Goal: Transaction & Acquisition: Purchase product/service

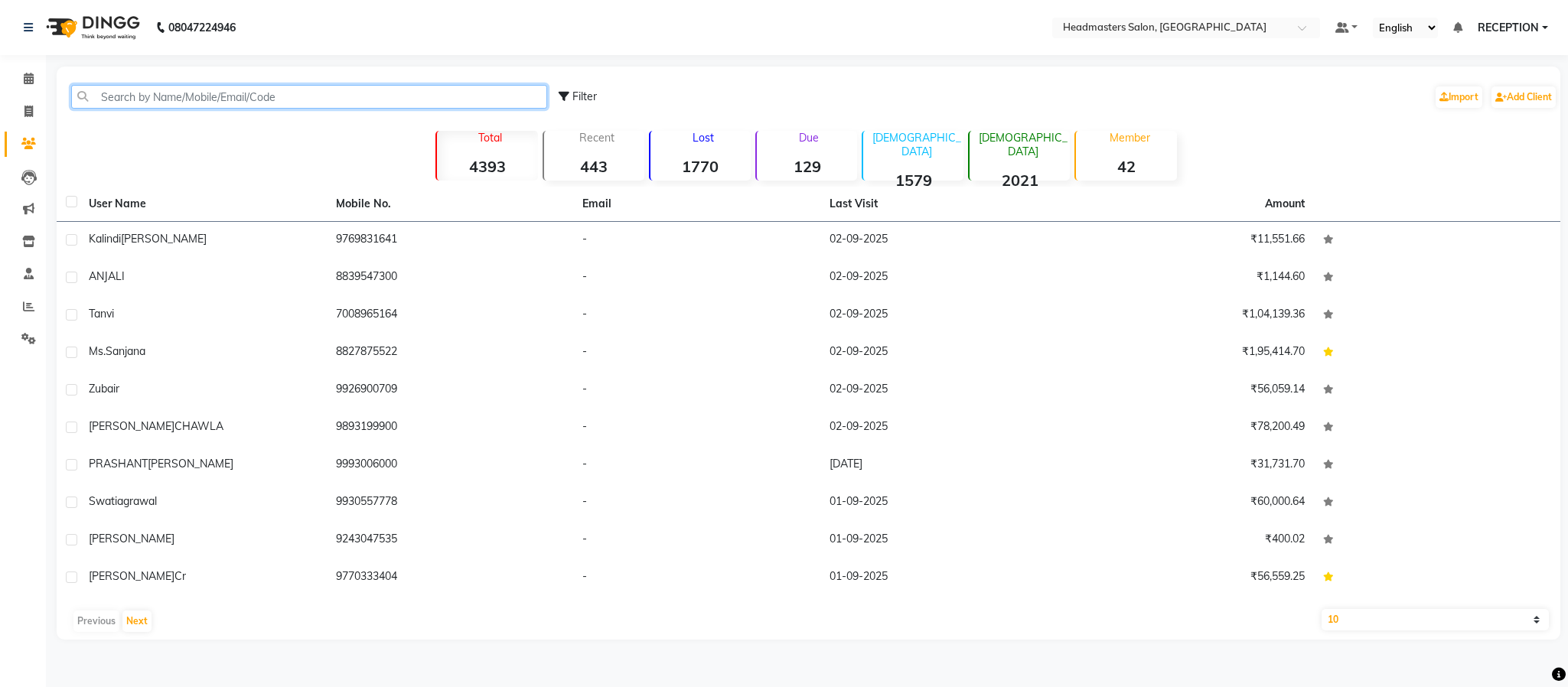
click at [129, 95] on input "text" at bounding box center [310, 97] width 477 height 24
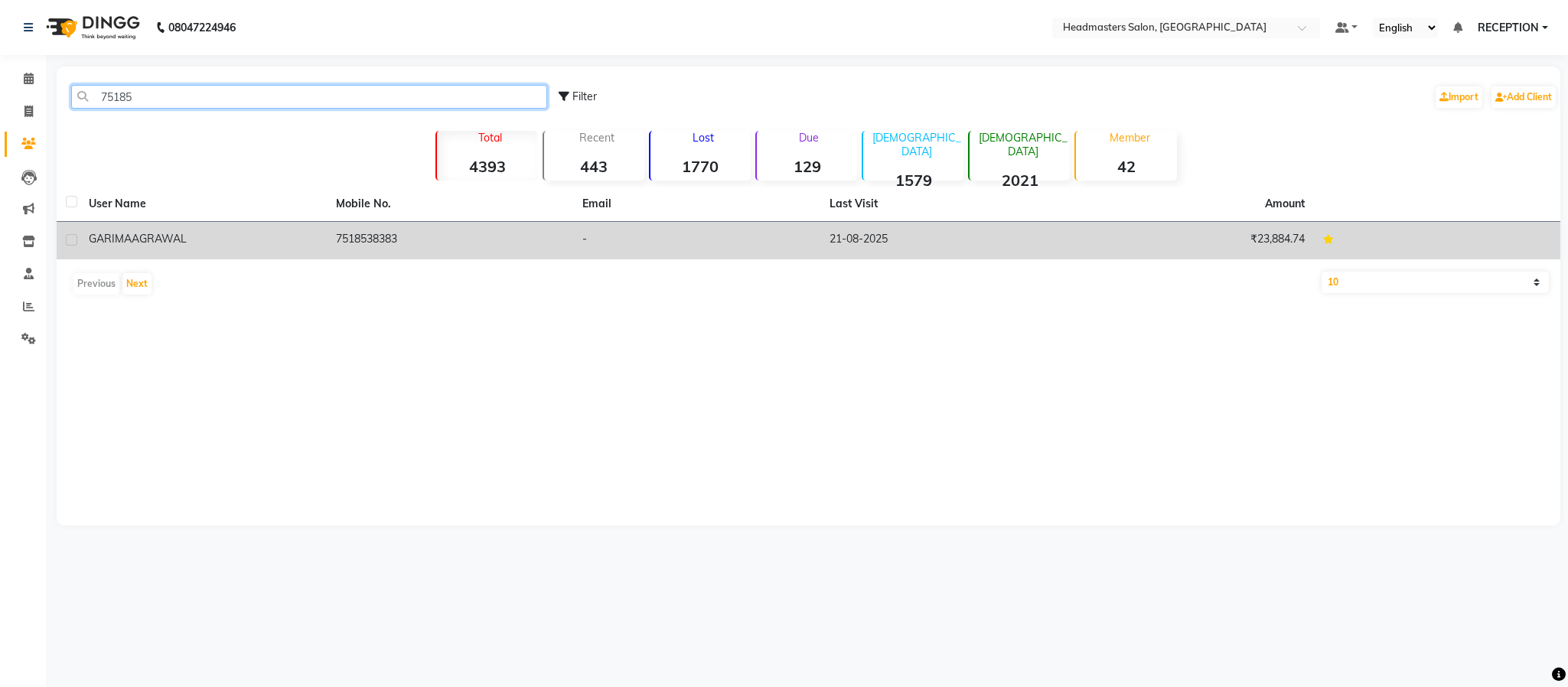
type input "75185"
click at [150, 254] on td "GARIMA AGRAWAL" at bounding box center [203, 241] width 247 height 38
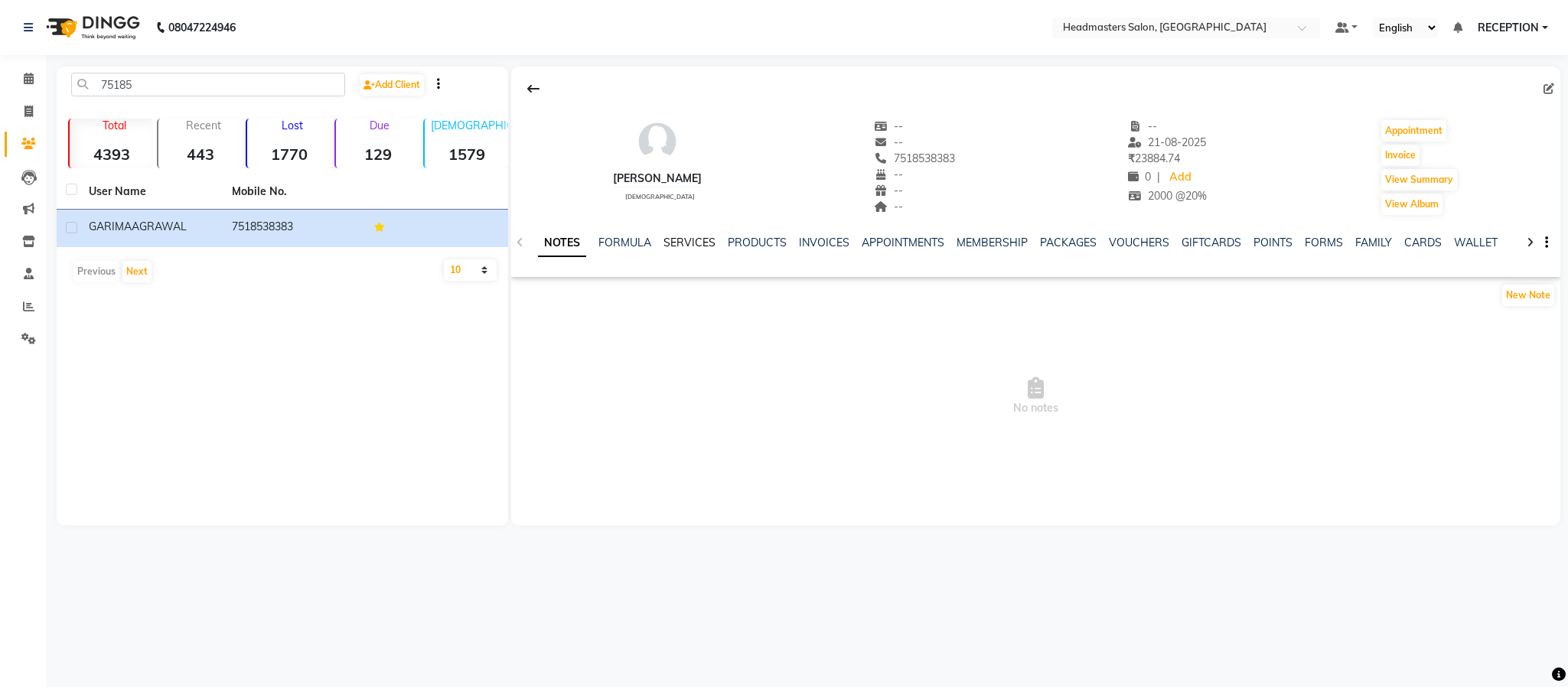
click at [687, 243] on div "SERVICES" at bounding box center [690, 242] width 52 height 16
click at [687, 243] on link "SERVICES" at bounding box center [690, 242] width 52 height 14
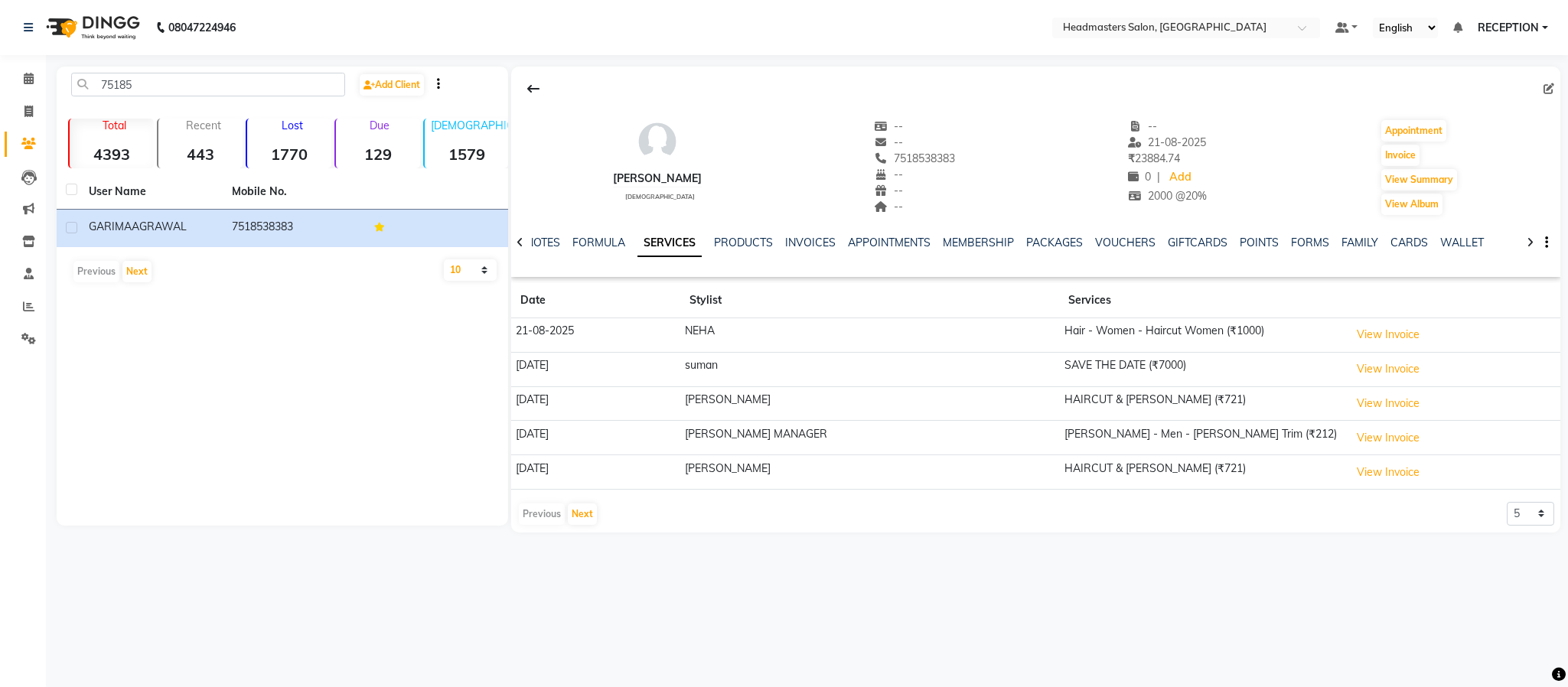
click at [687, 243] on link "SERVICES" at bounding box center [669, 243] width 65 height 28
click at [577, 518] on button "Next" at bounding box center [582, 514] width 29 height 21
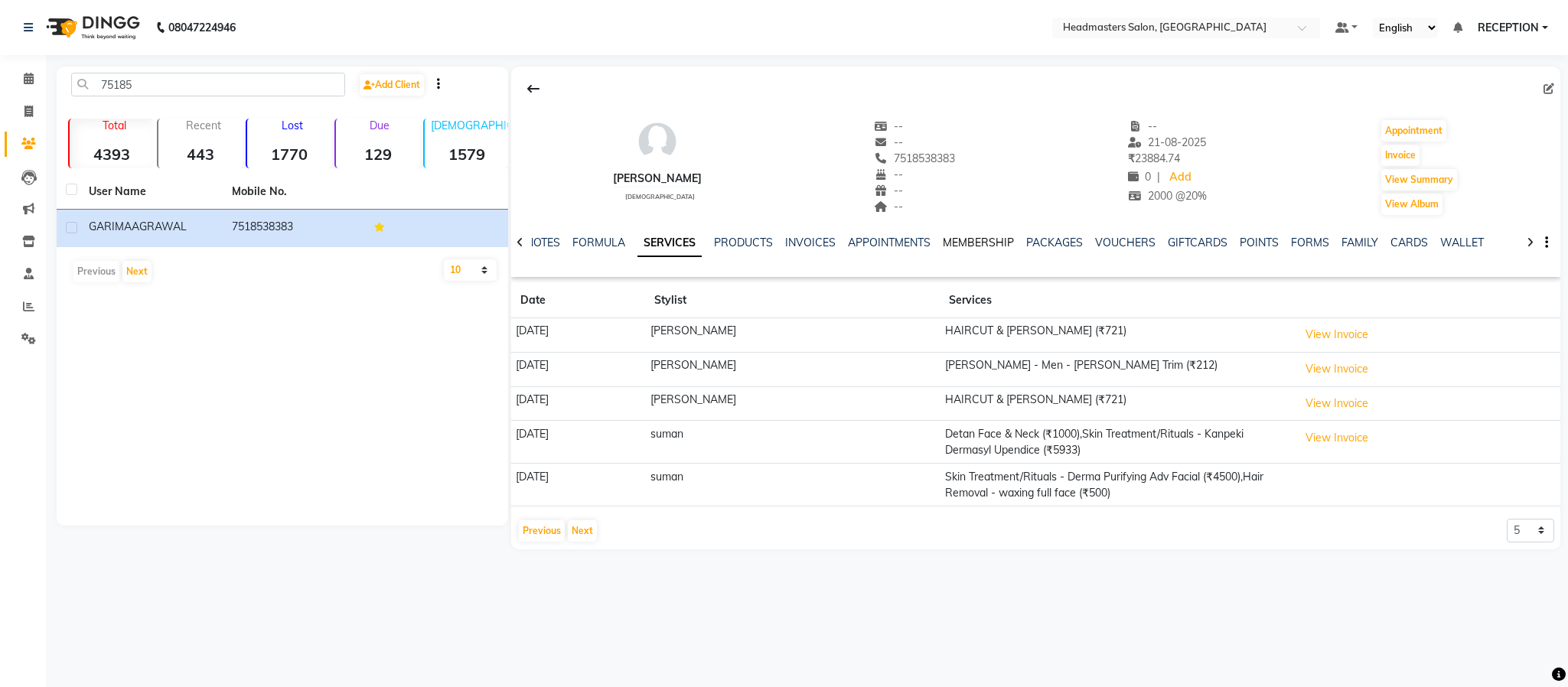
click at [991, 240] on link "MEMBERSHIP" at bounding box center [978, 242] width 71 height 14
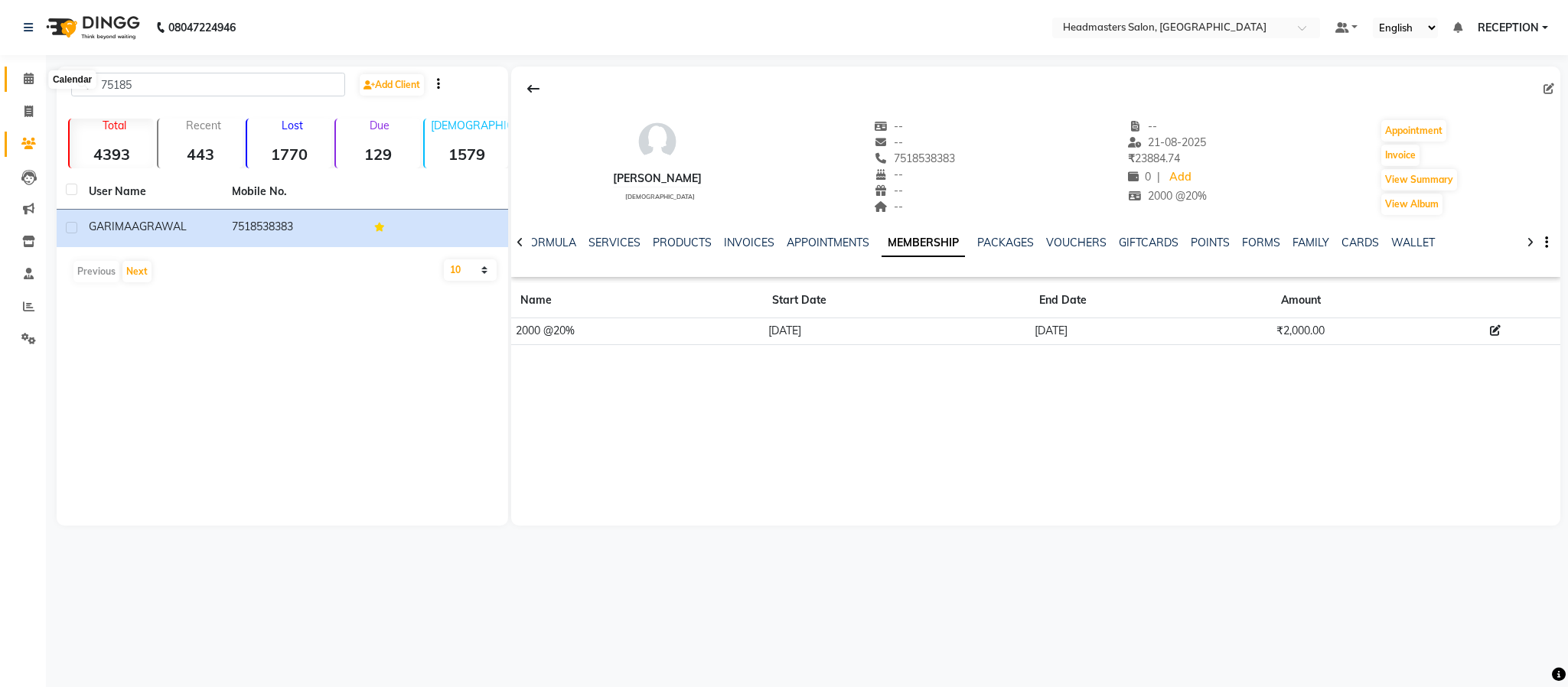
click at [25, 78] on icon at bounding box center [29, 78] width 10 height 11
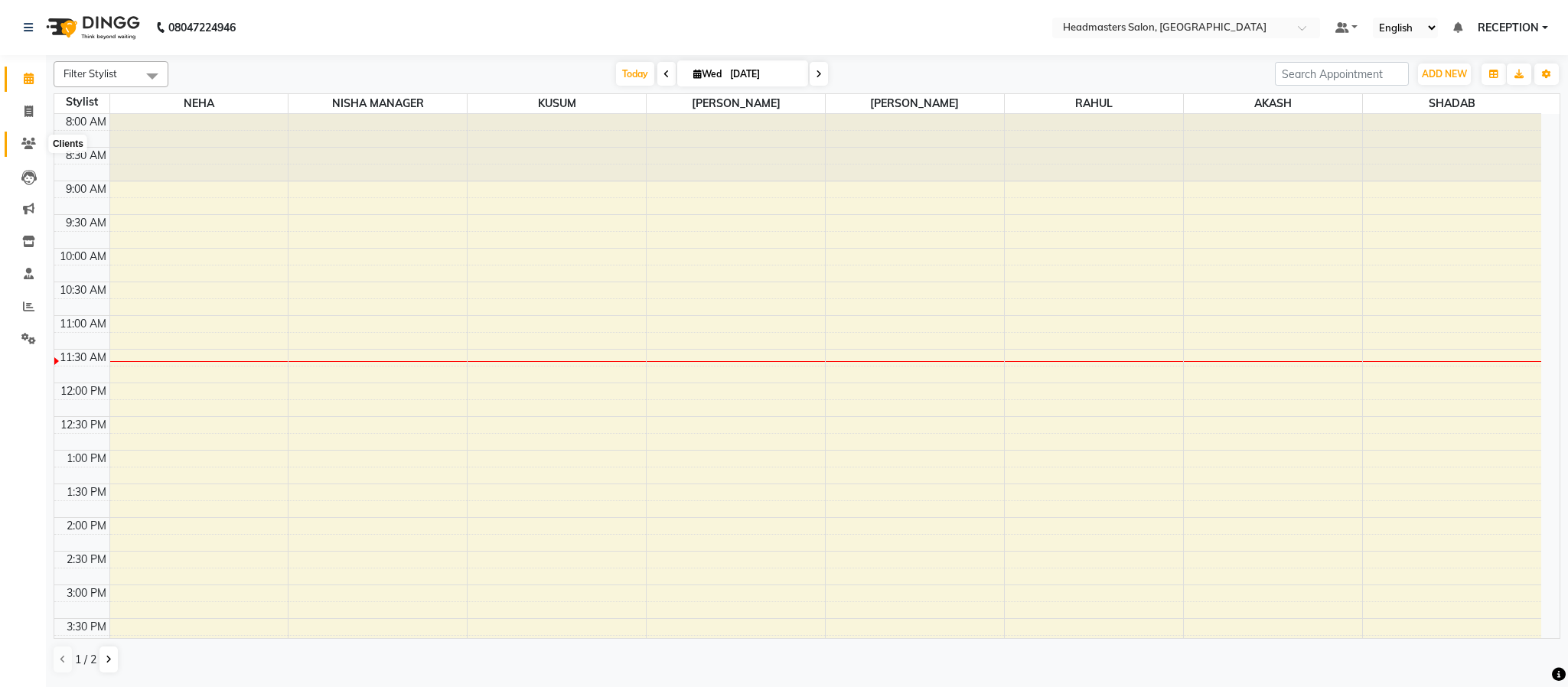
click at [30, 145] on icon at bounding box center [28, 143] width 15 height 11
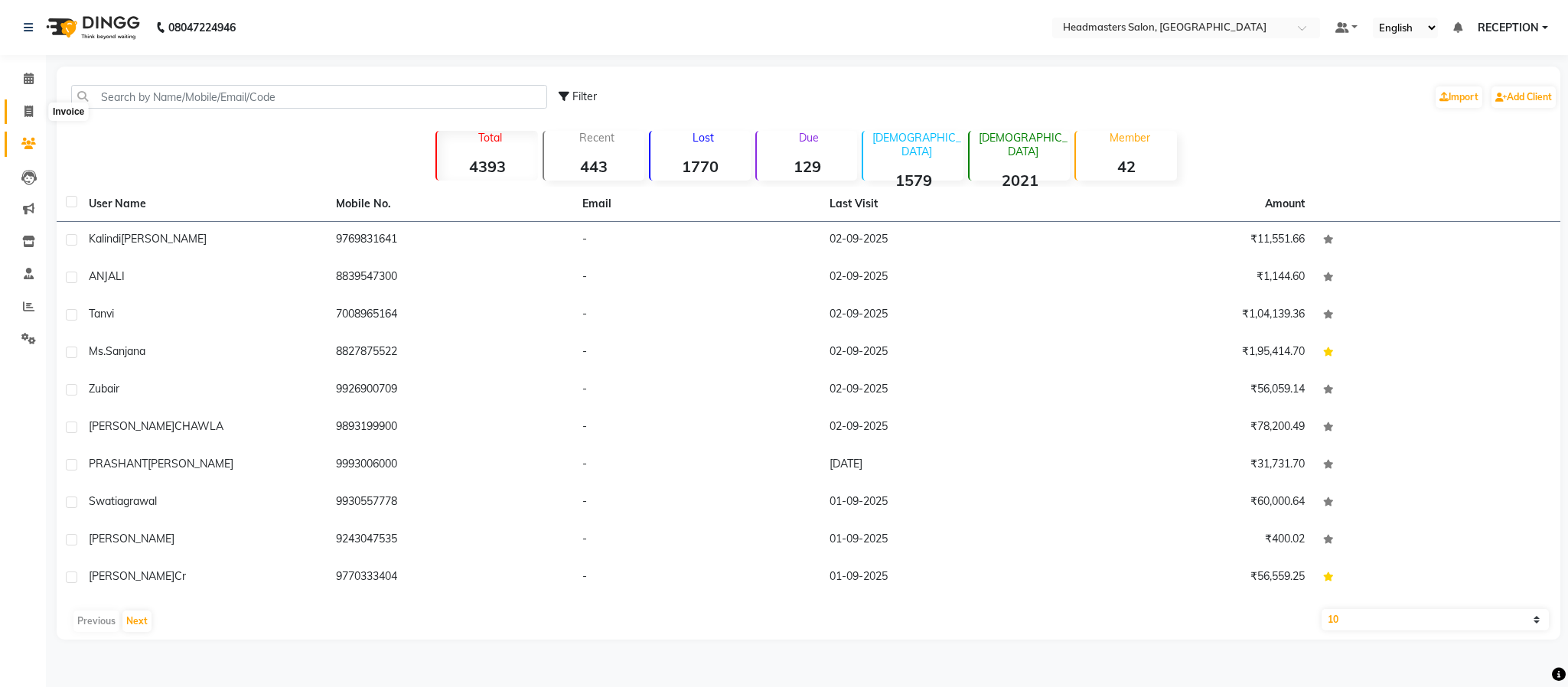
click at [28, 107] on icon at bounding box center [28, 111] width 9 height 11
select select "service"
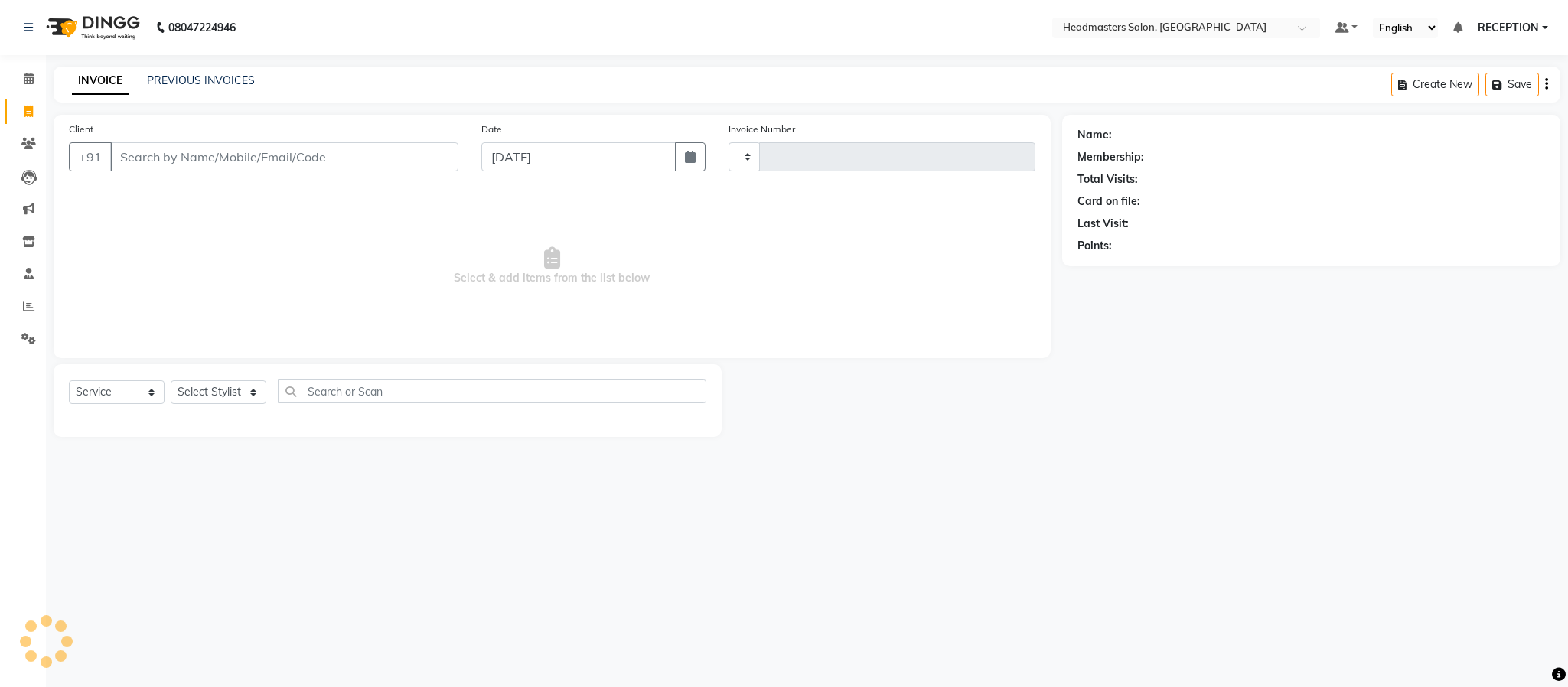
type input "1573"
select select "3454"
select select "service"
click at [634, 470] on div "08047224946 Select Location × Headmasters Salon, Shankar Nagar Default Panel My…" at bounding box center [784, 343] width 1568 height 687
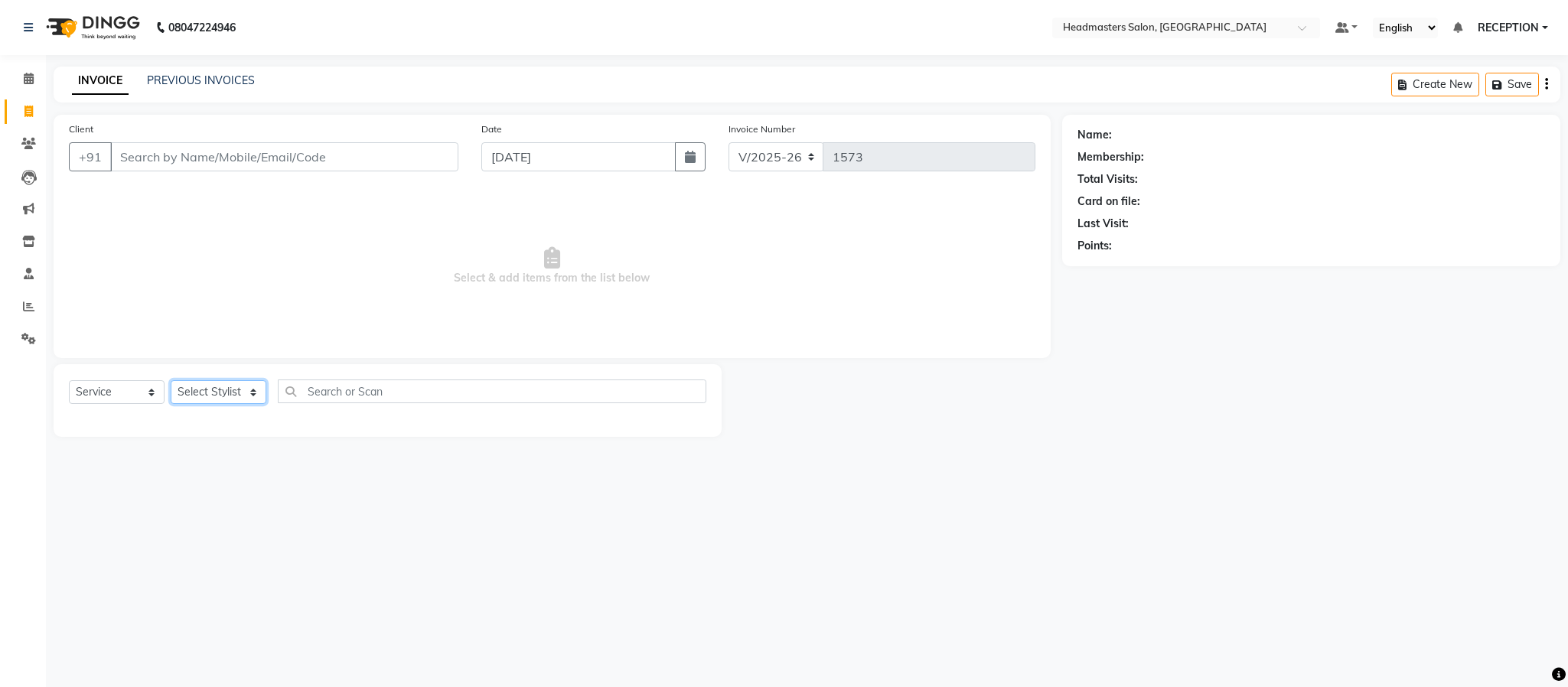
click at [233, 397] on select "Select Stylist AKASH [PERSON_NAME] NEHA NEHA SAHU NISHA MANAGER RAHUL RECEPTION…" at bounding box center [218, 392] width 95 height 24
select select "81181"
click at [170, 381] on select "Select Stylist AKASH [PERSON_NAME] NEHA NEHA SAHU NISHA MANAGER RAHUL RECEPTION…" at bounding box center [218, 392] width 95 height 24
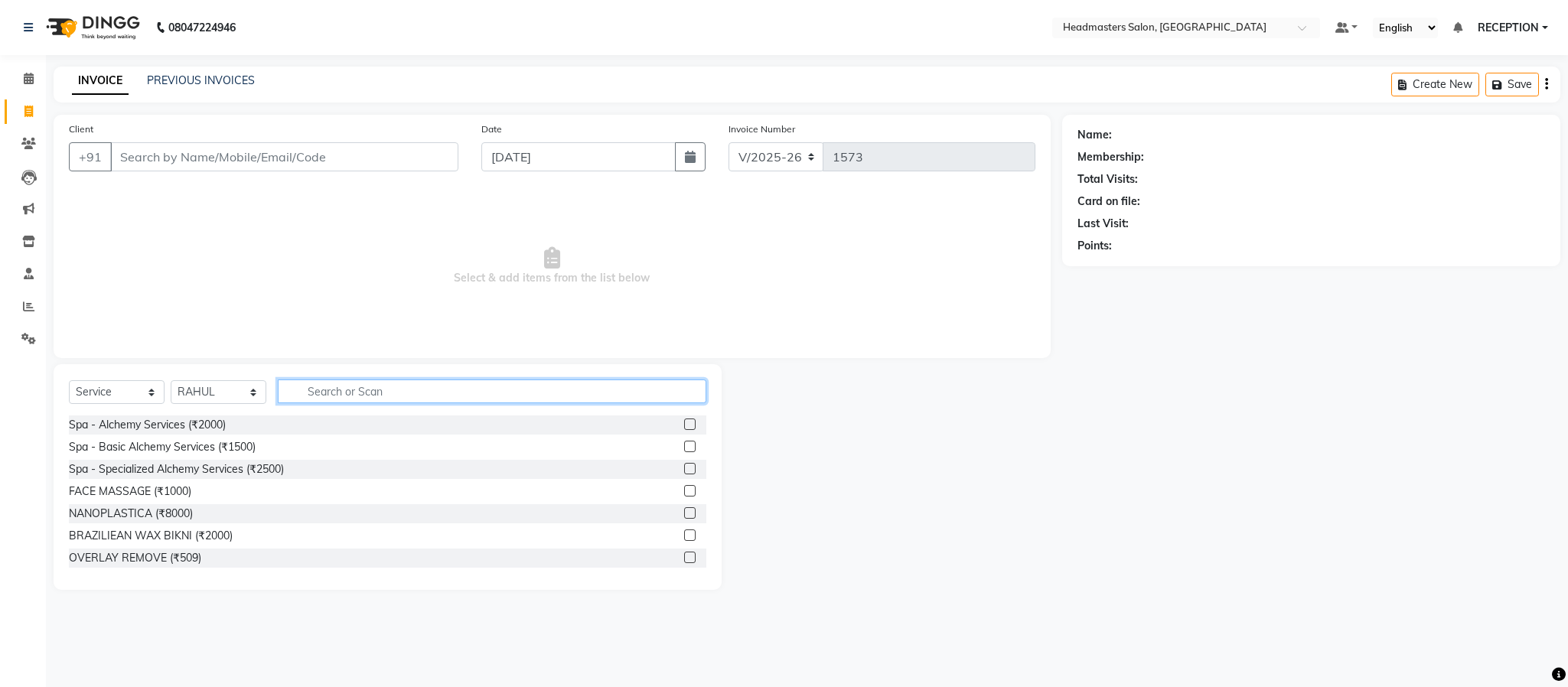
click at [412, 398] on input "text" at bounding box center [492, 391] width 428 height 24
type input "HAIR CUT"
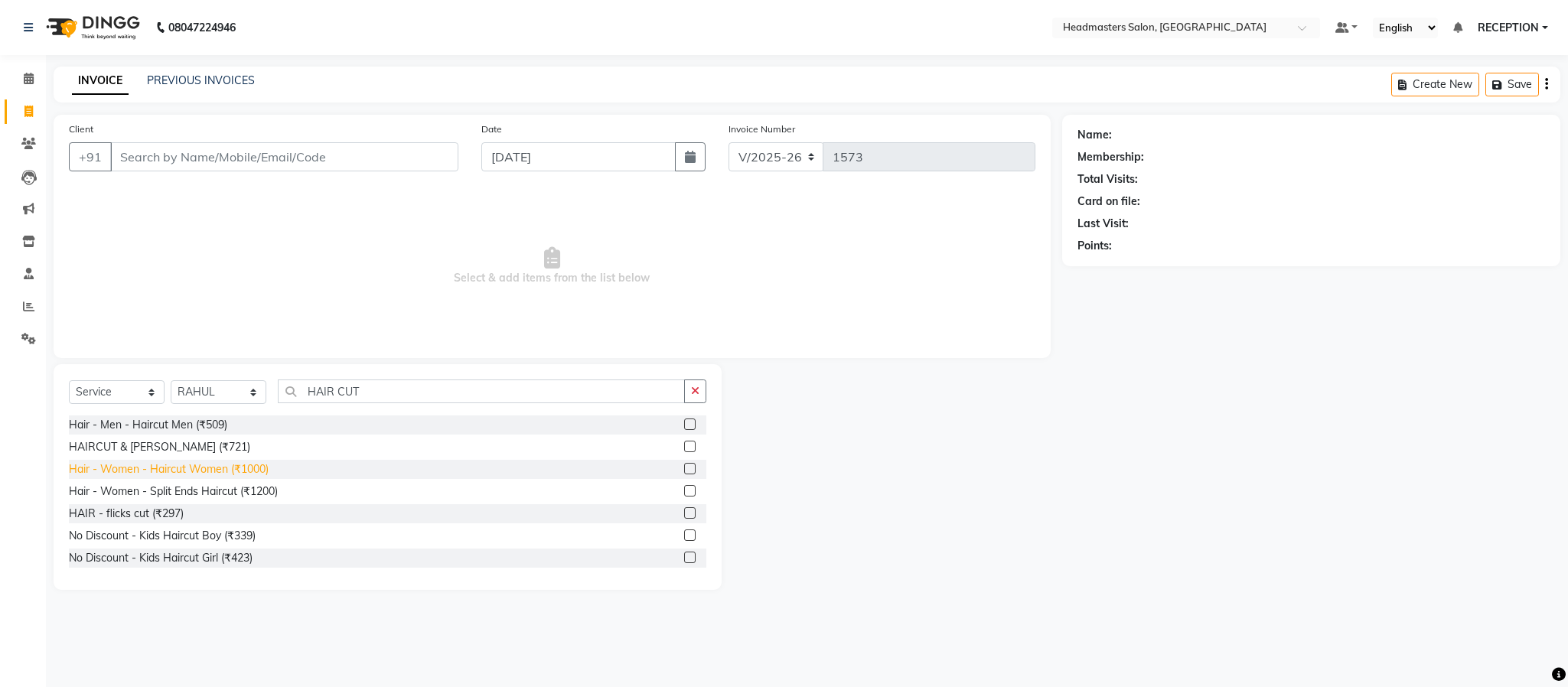
click at [241, 464] on div "Hair - Women - Haircut Women (₹1000)" at bounding box center [169, 469] width 200 height 16
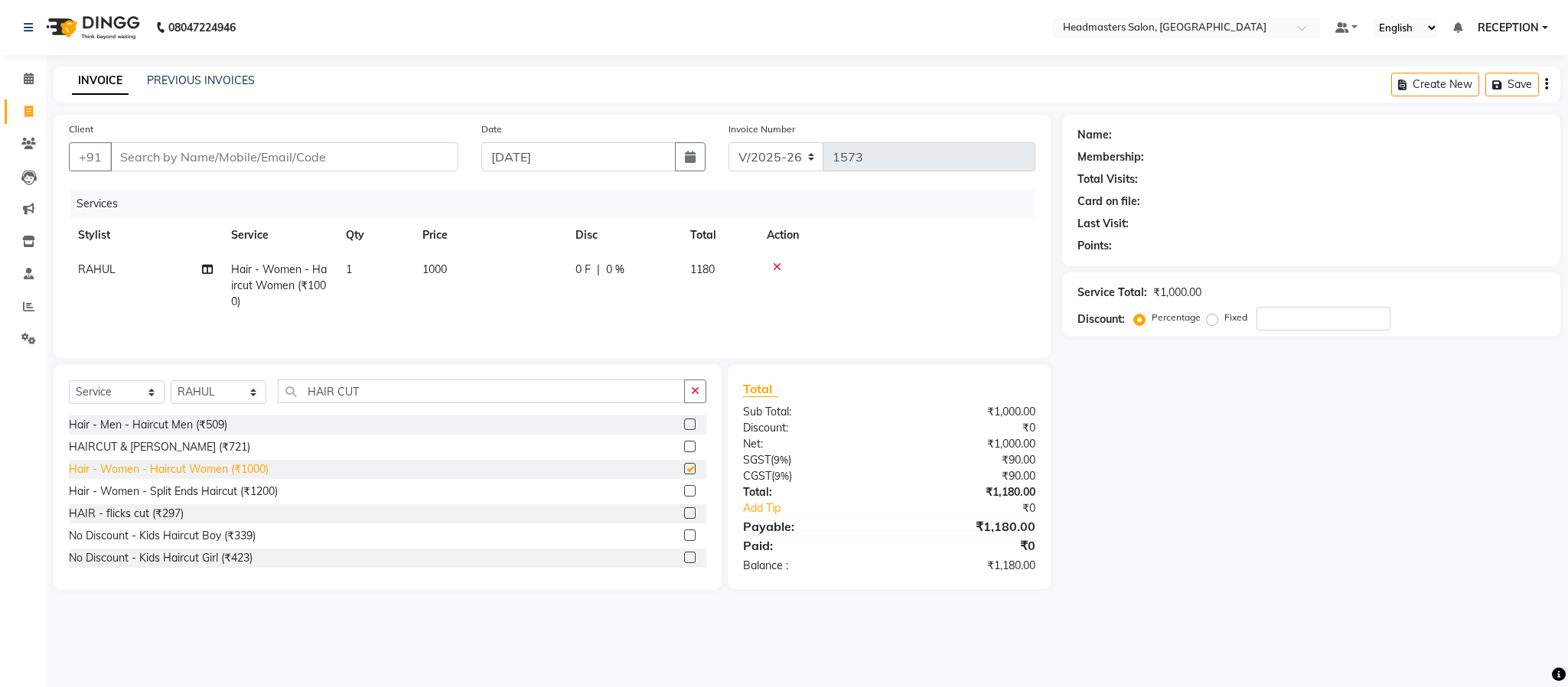
checkbox input "false"
click at [243, 148] on input "Client" at bounding box center [284, 157] width 348 height 29
type input "7"
type input "0"
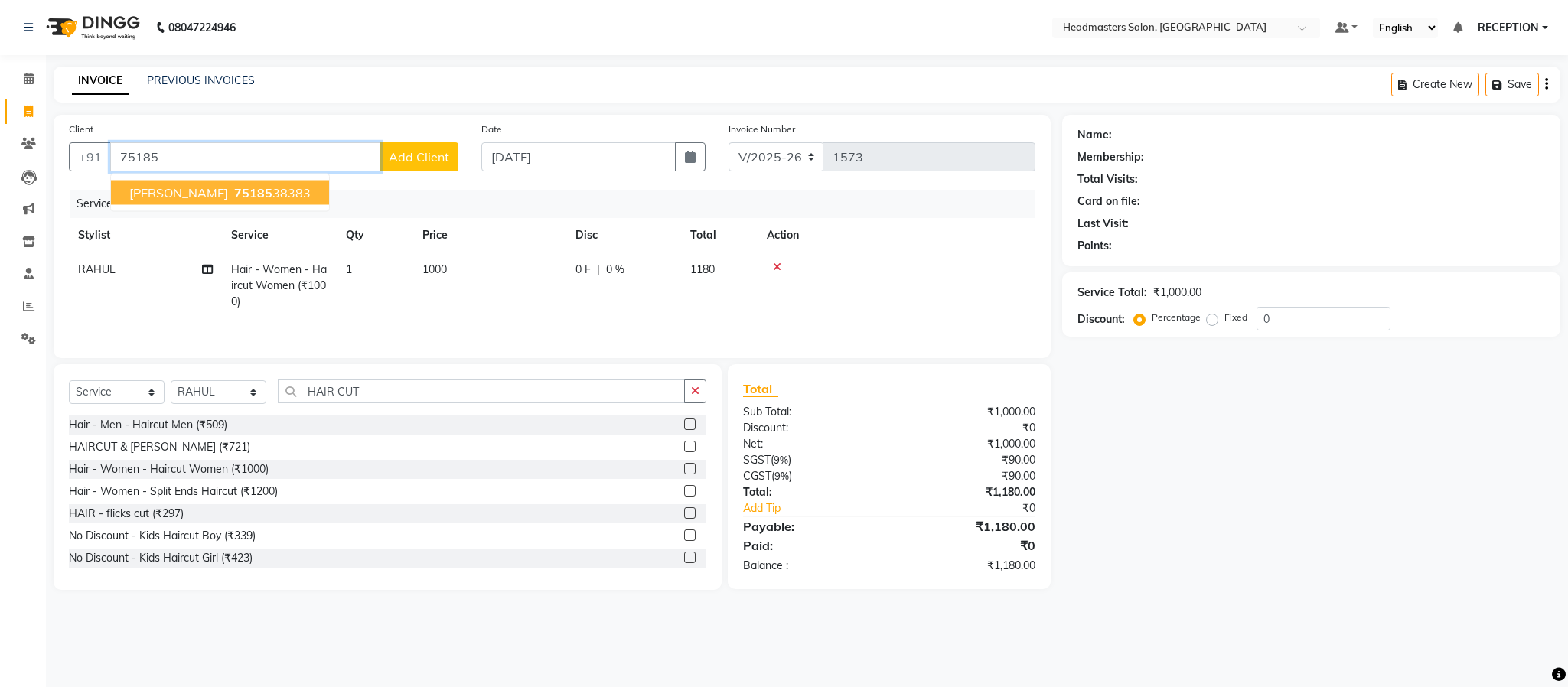
click at [210, 187] on span "[PERSON_NAME]" at bounding box center [178, 193] width 99 height 15
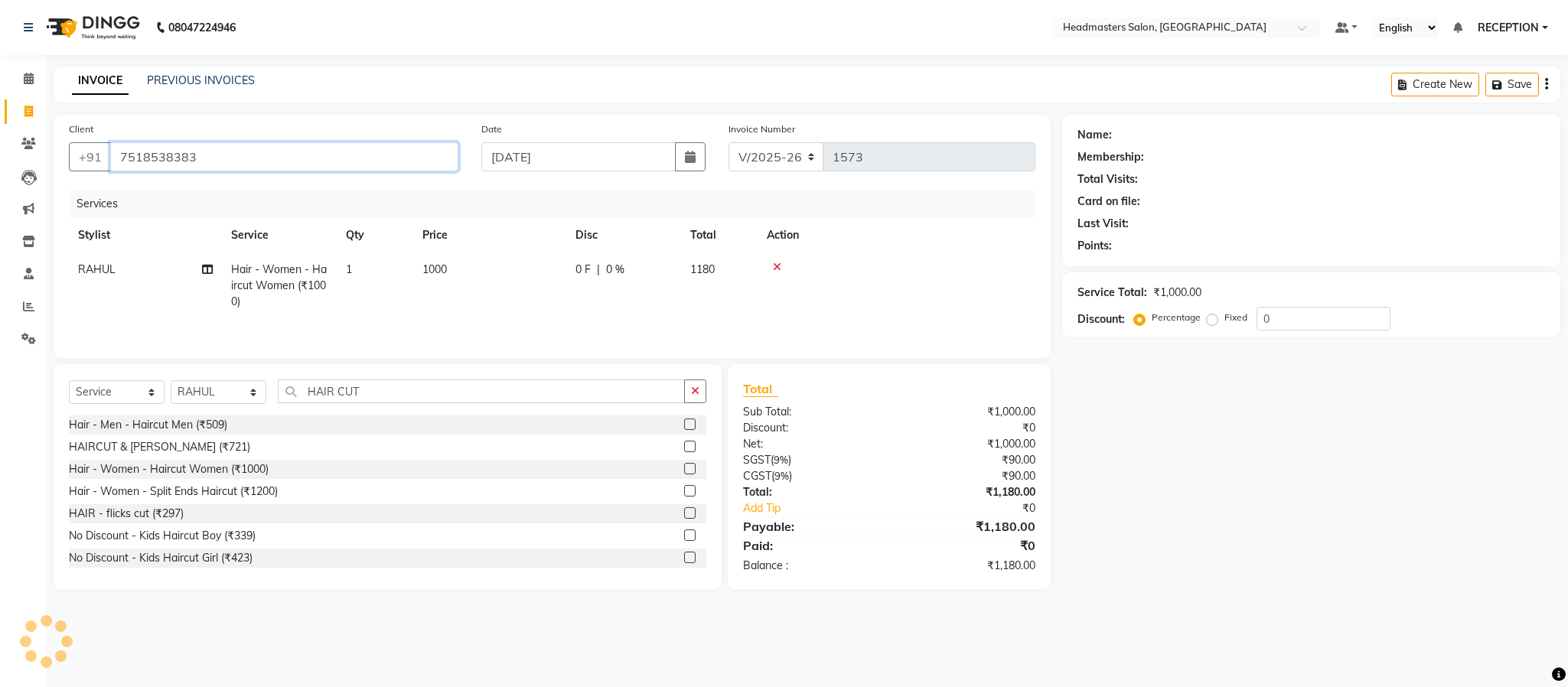
type input "7518538383"
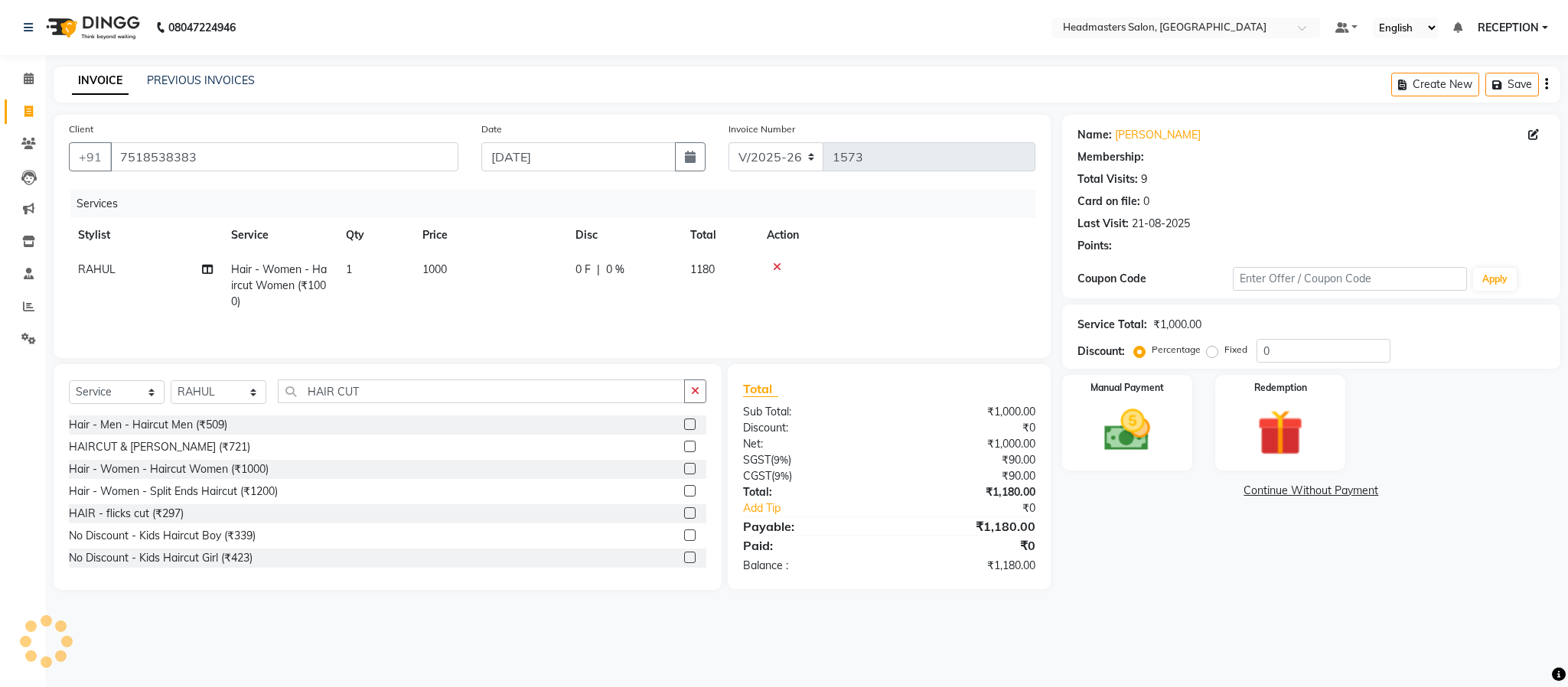
select select "1: Object"
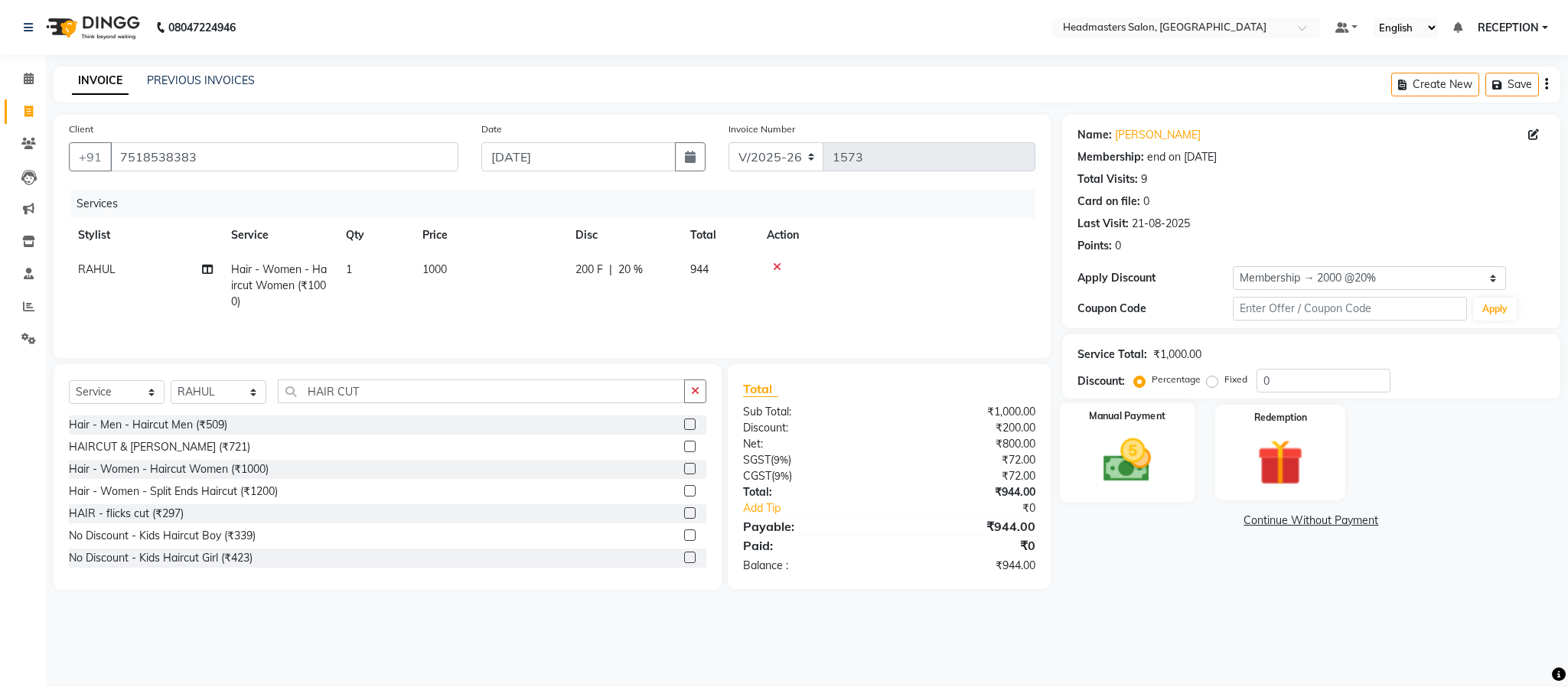
click at [1116, 460] on img at bounding box center [1127, 461] width 78 height 55
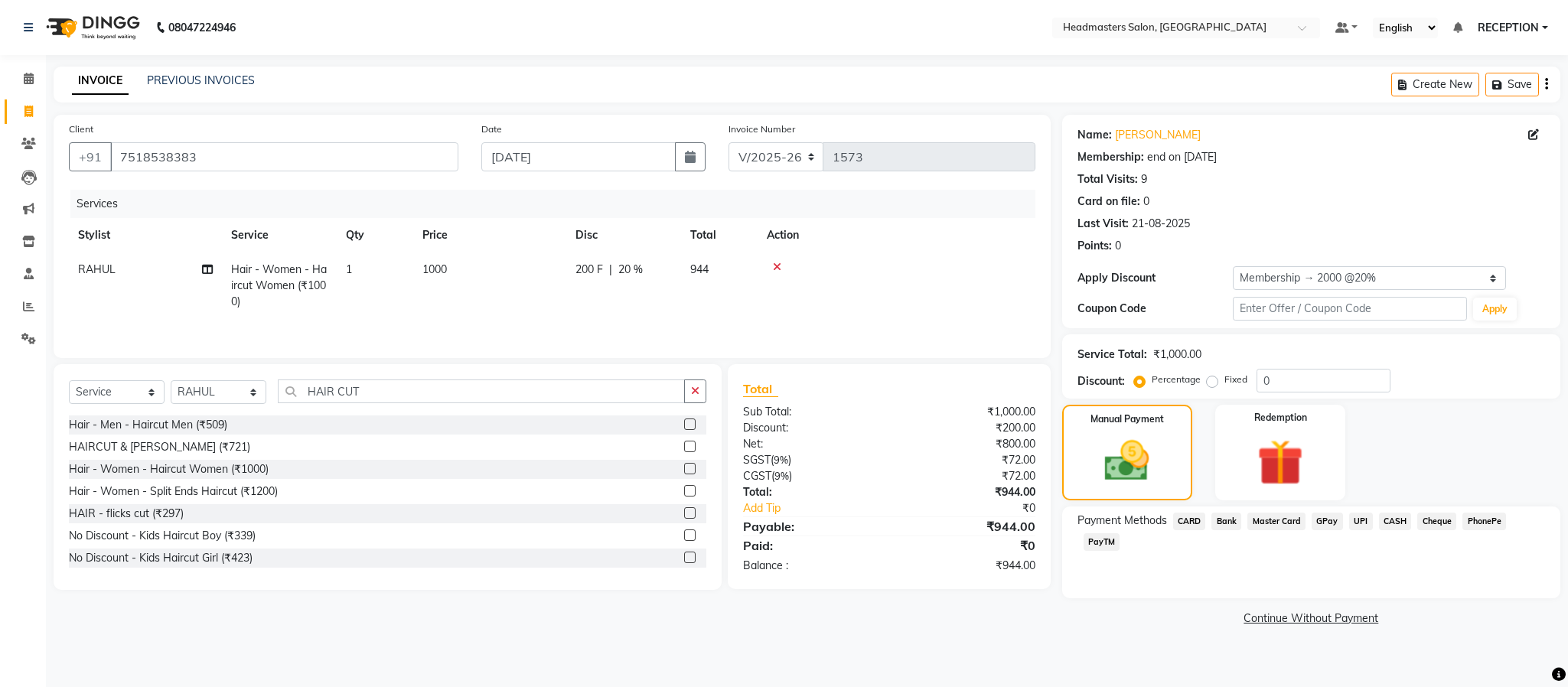
click at [1389, 517] on span "CASH" at bounding box center [1396, 521] width 33 height 17
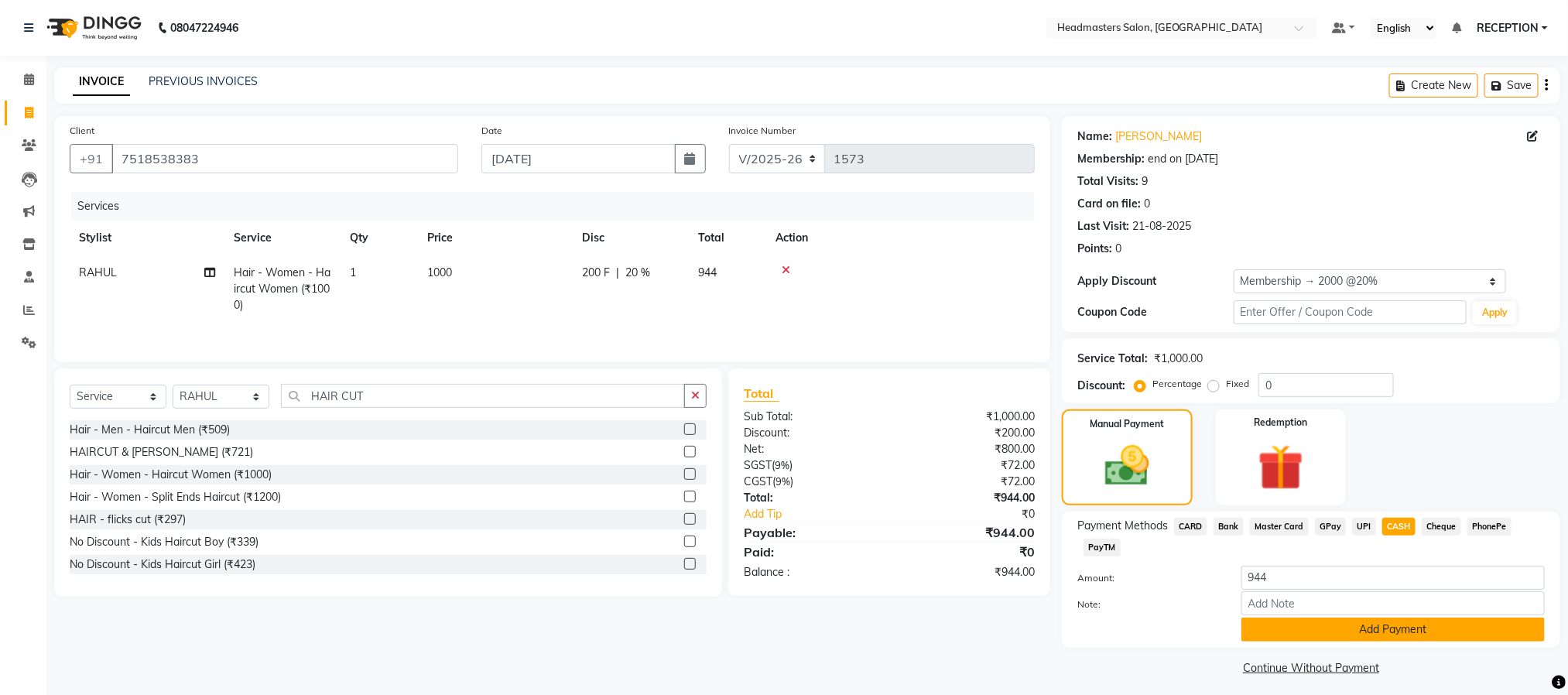
click at [1393, 630] on button "Add Payment" at bounding box center [1392, 630] width 304 height 24
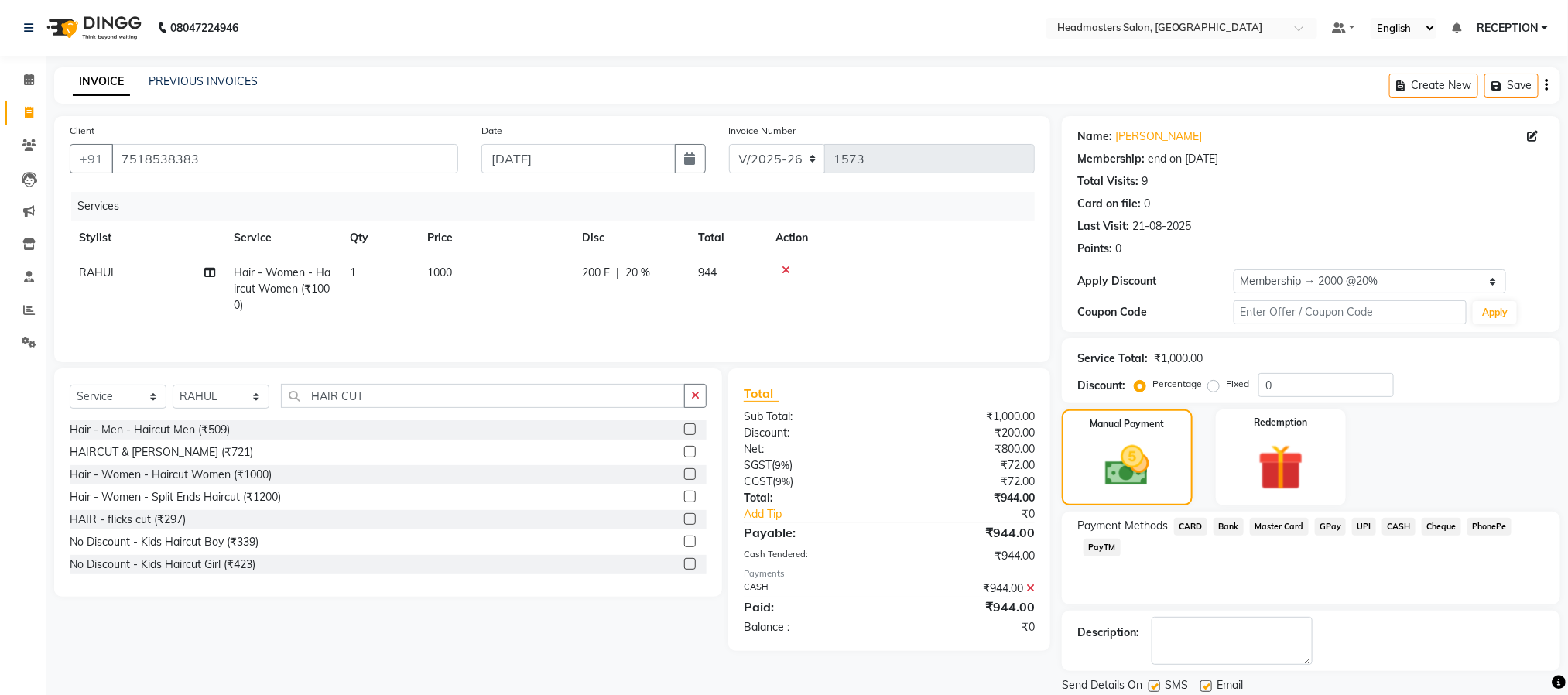
scroll to position [53, 0]
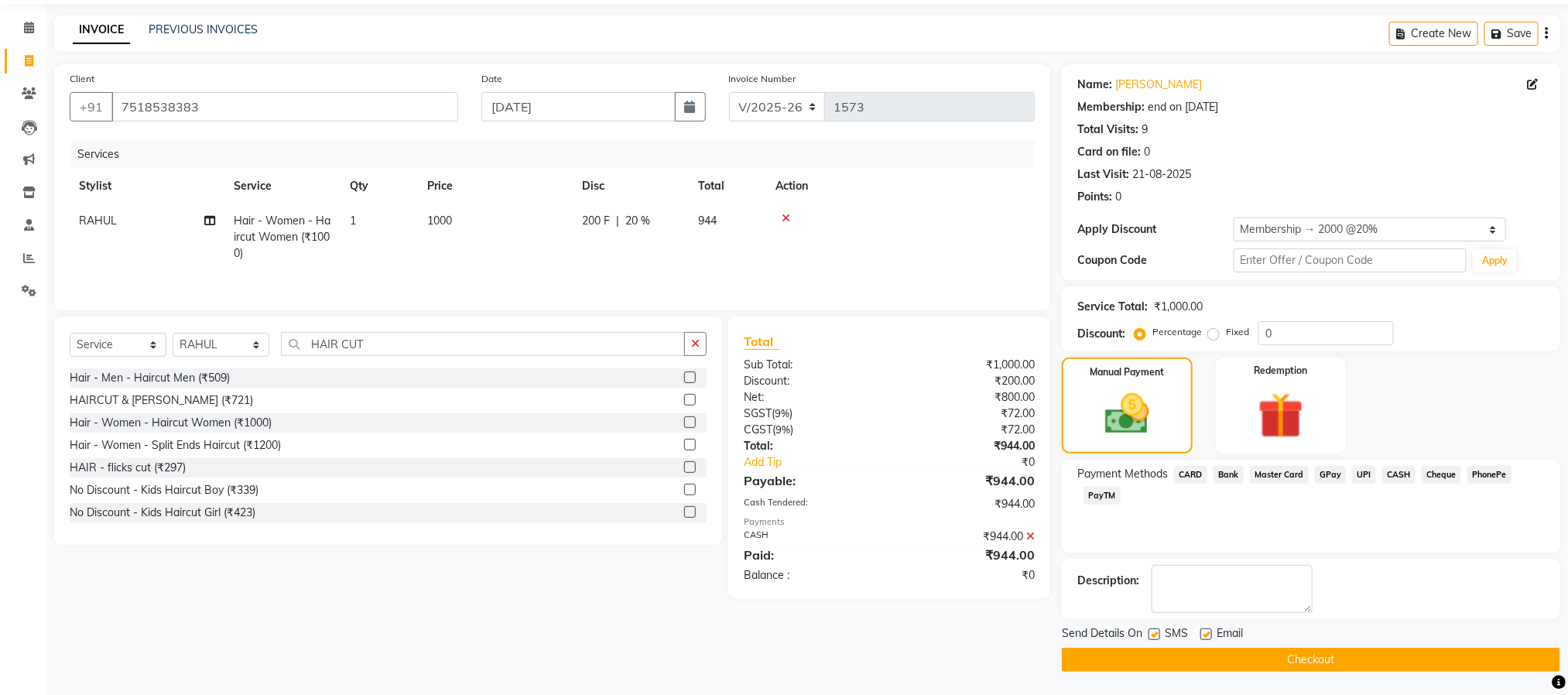
click at [1353, 651] on button "Checkout" at bounding box center [1311, 660] width 498 height 24
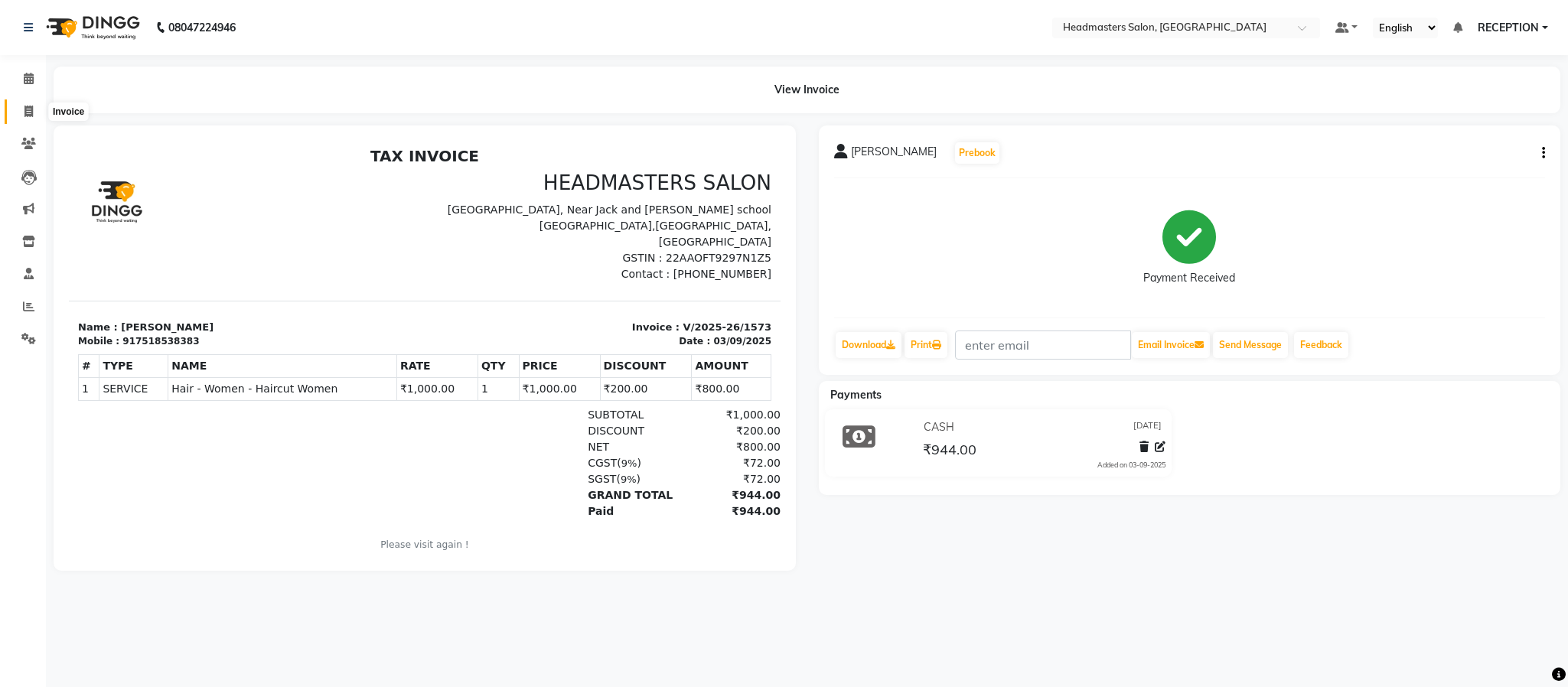
click at [26, 114] on icon at bounding box center [28, 111] width 9 height 11
select select "service"
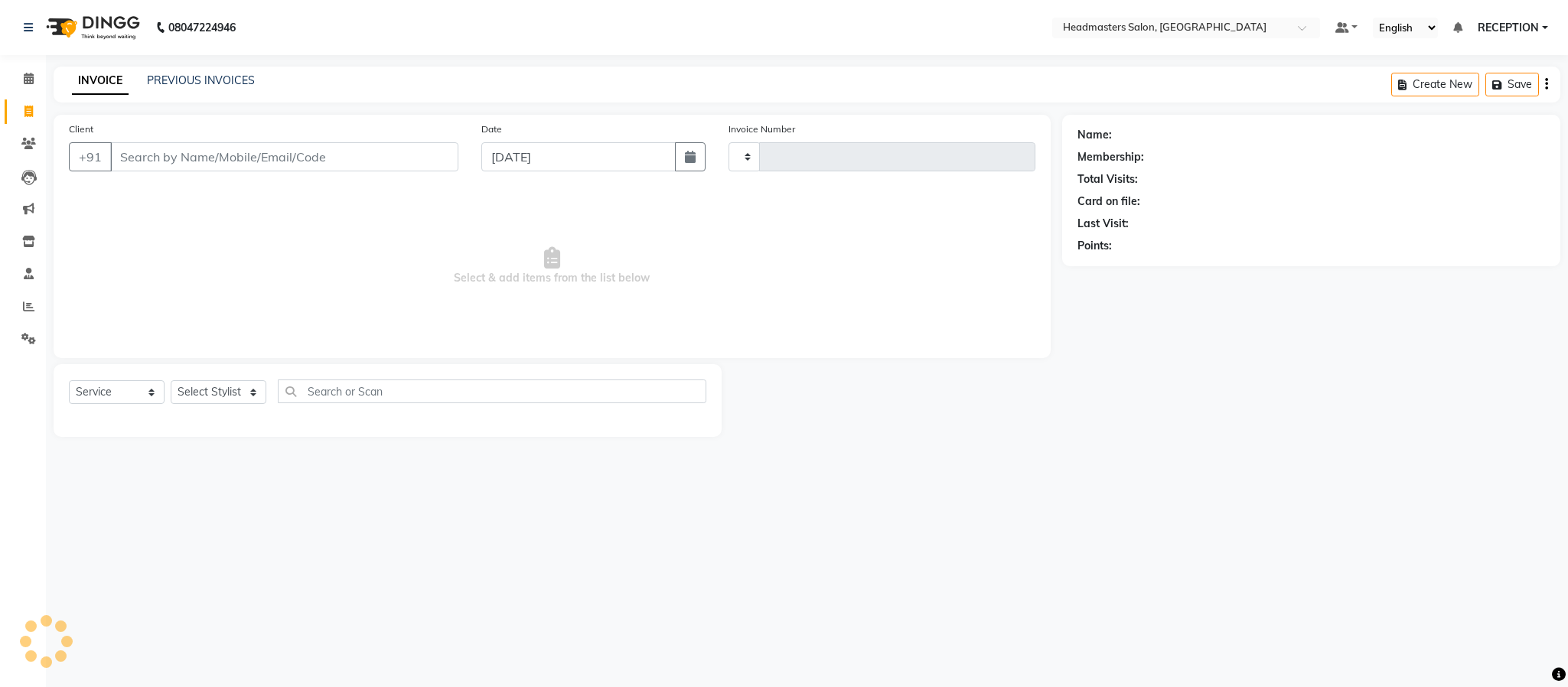
type input "1574"
select select "3454"
type input "0"
click at [209, 158] on input "Client" at bounding box center [284, 157] width 348 height 29
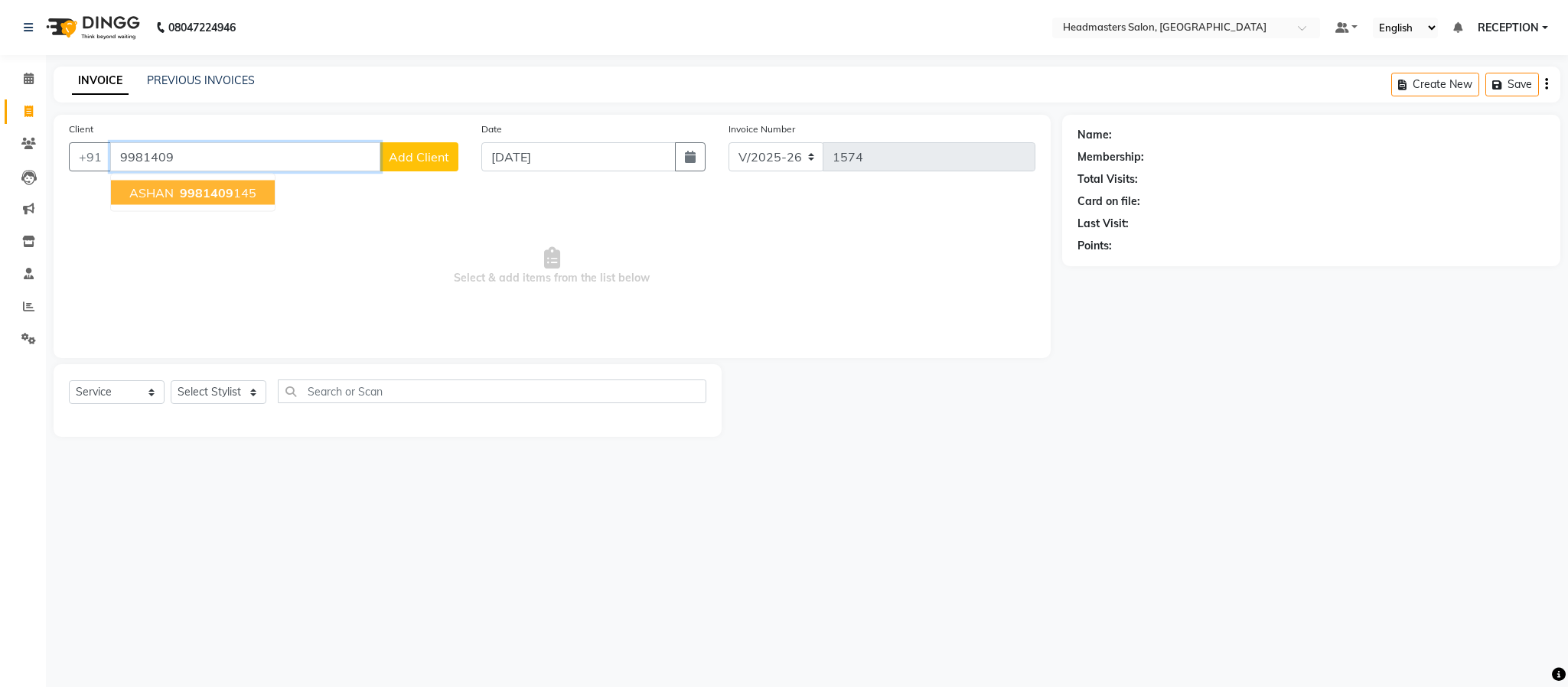
click at [181, 199] on span "9981409" at bounding box center [206, 193] width 53 height 15
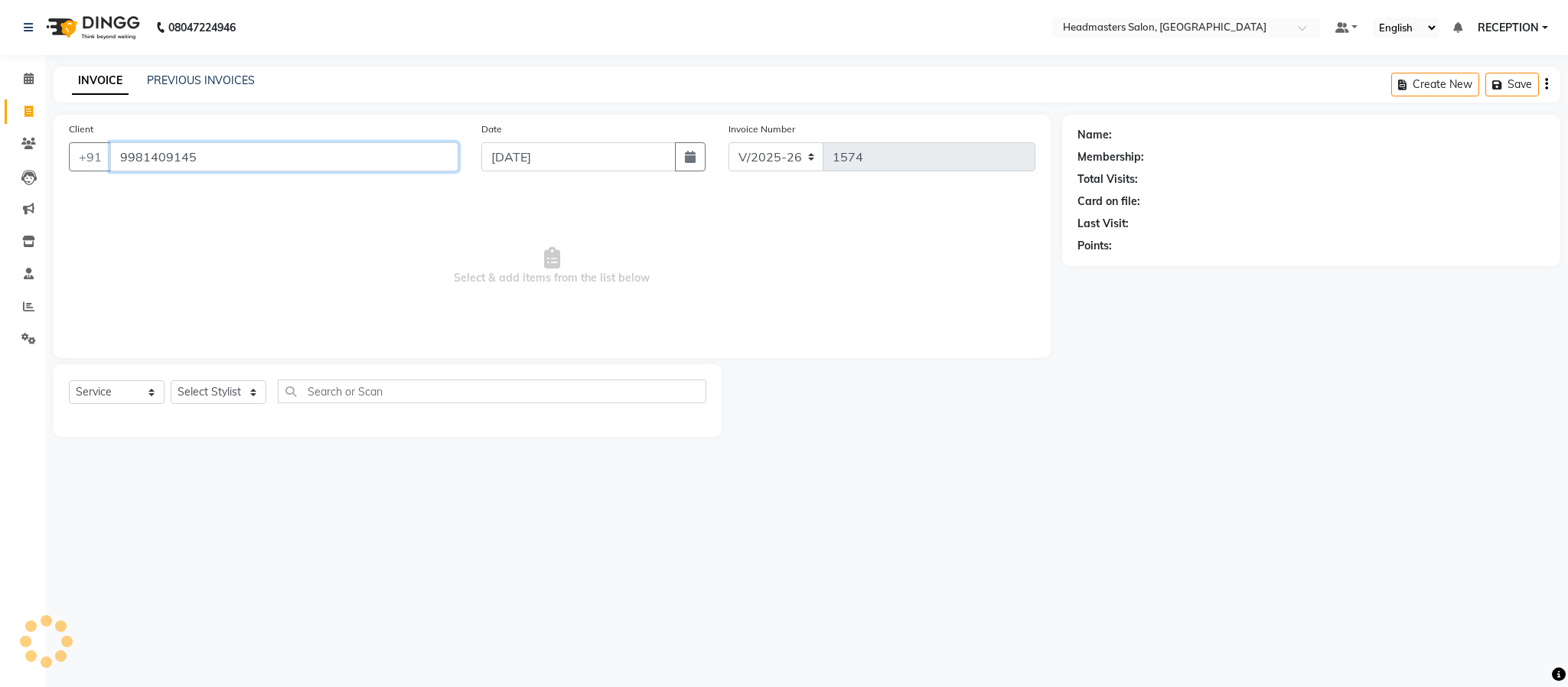
type input "9981409145"
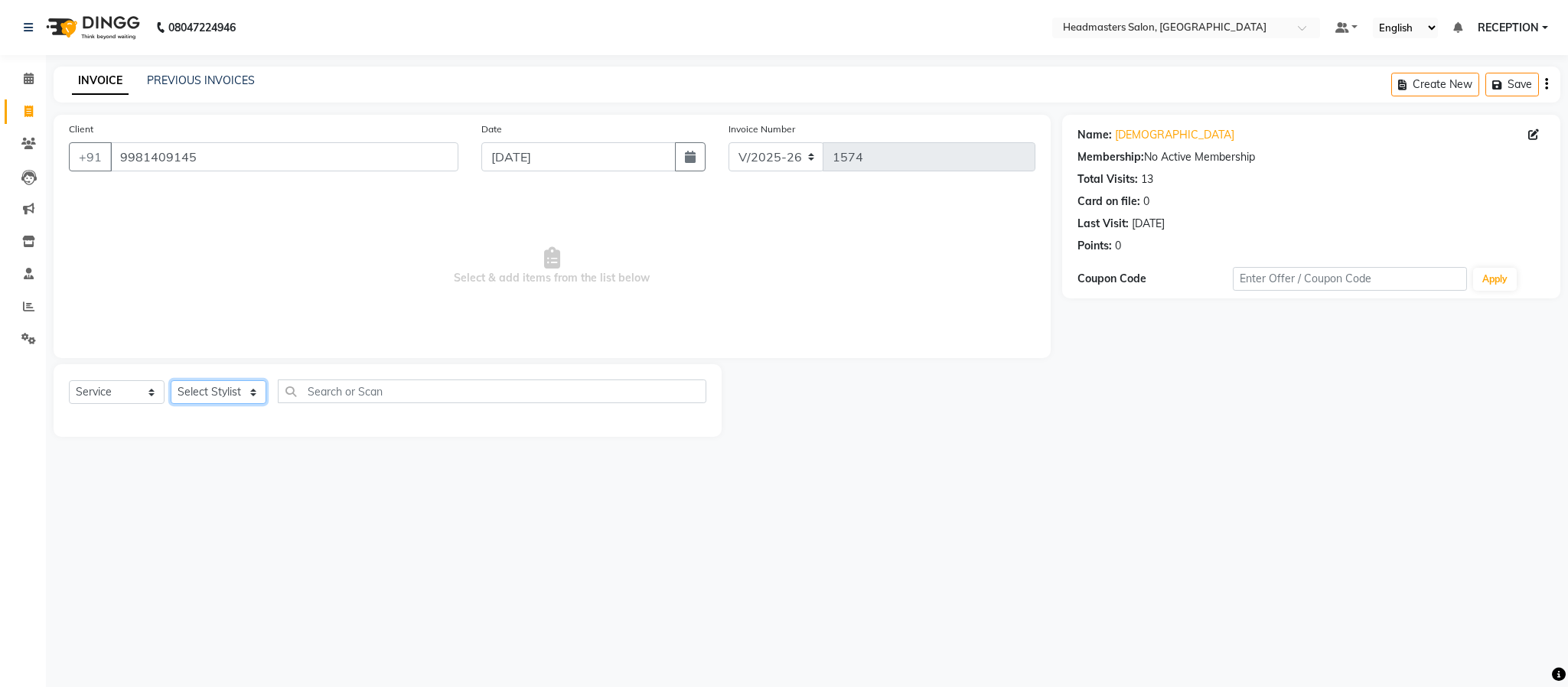
click at [239, 390] on select "Select Stylist AKASH [PERSON_NAME] NEHA NEHA SAHU NISHA MANAGER RAHUL RECEPTION…" at bounding box center [218, 392] width 95 height 24
select select "85384"
click at [170, 381] on select "Select Stylist AKASH [PERSON_NAME] NEHA NEHA SAHU NISHA MANAGER RAHUL RECEPTION…" at bounding box center [218, 392] width 95 height 24
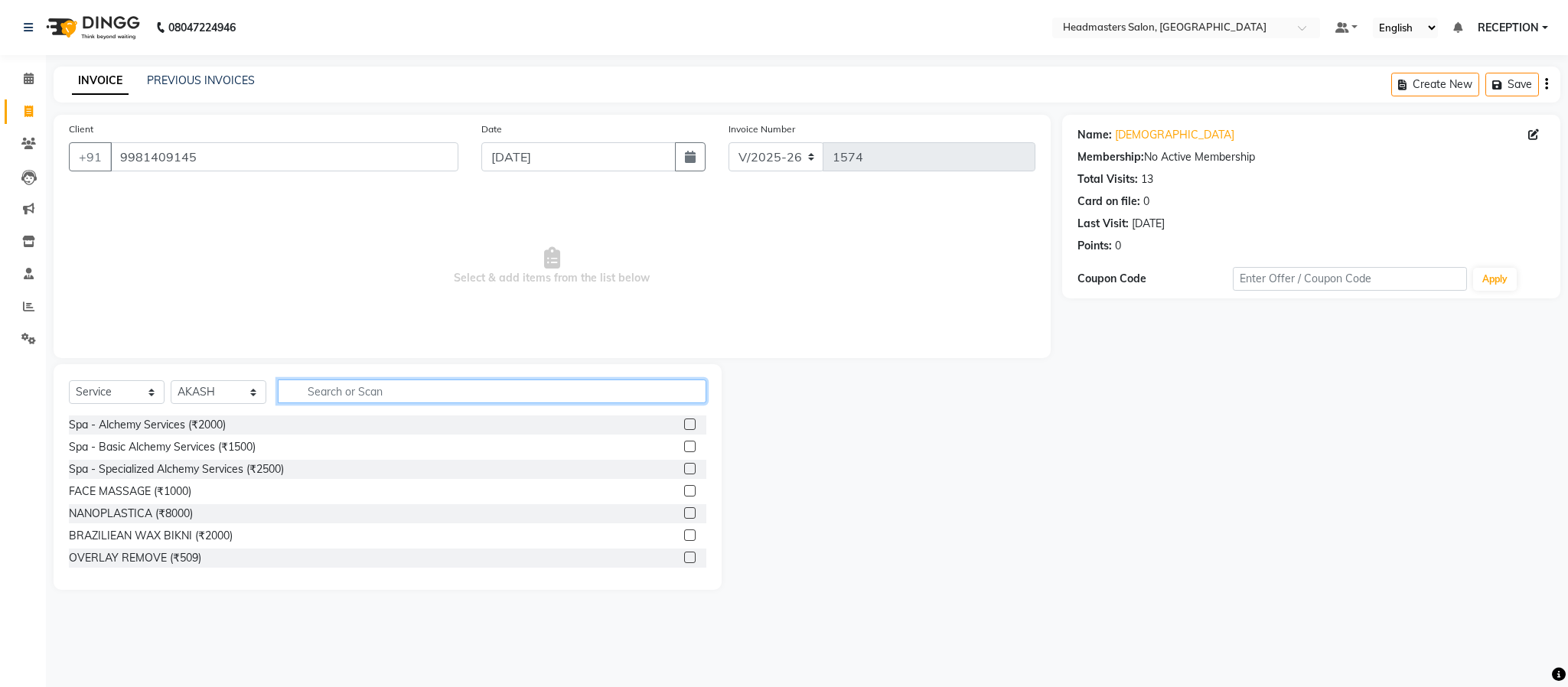
click at [343, 393] on input "text" at bounding box center [492, 391] width 428 height 24
type input "REMO"
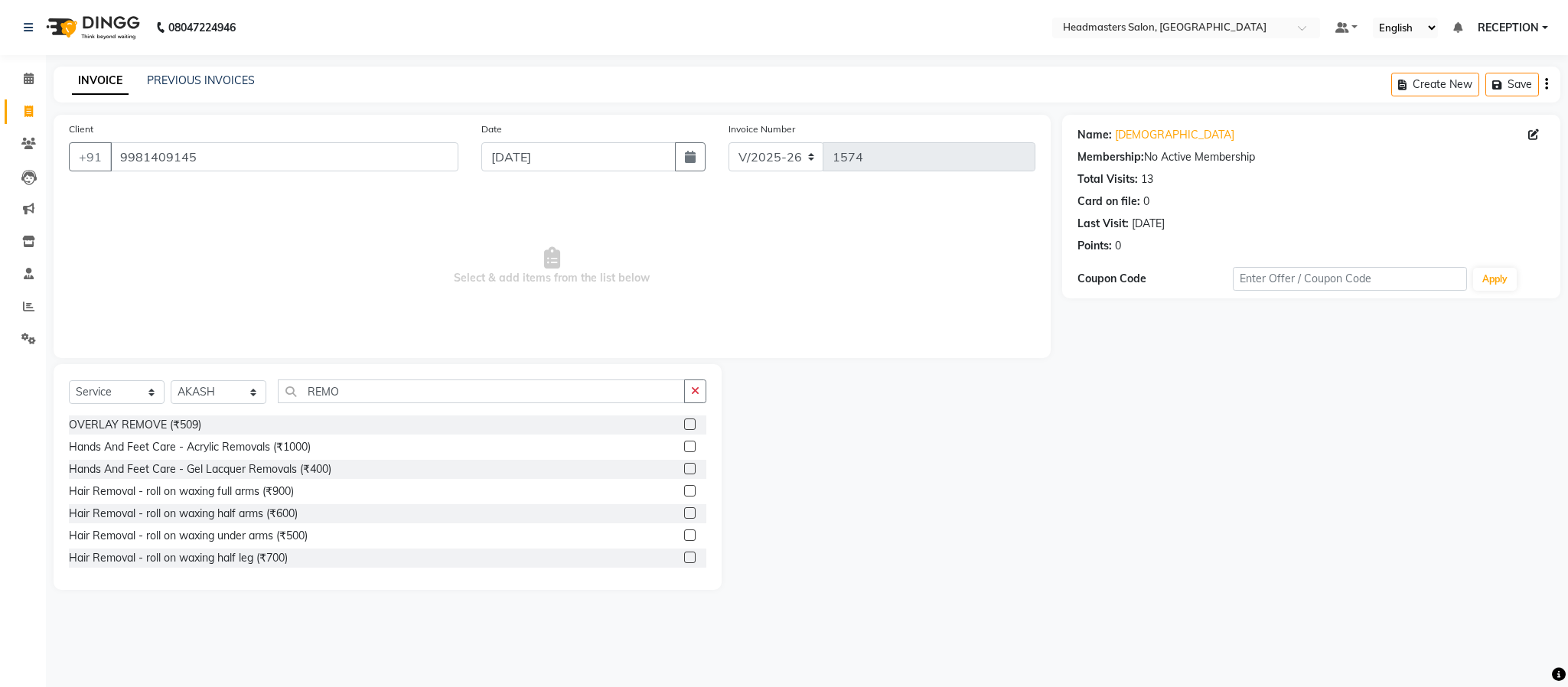
click at [260, 481] on div "OVERLAY REMOVE (₹509) Hands And Feet Care - Acrylic Removals (₹1000) Hands And …" at bounding box center [387, 492] width 637 height 153
click at [267, 469] on div "Hands And Feet Care - Gel Lacquer Removals (₹400)" at bounding box center [200, 469] width 262 height 16
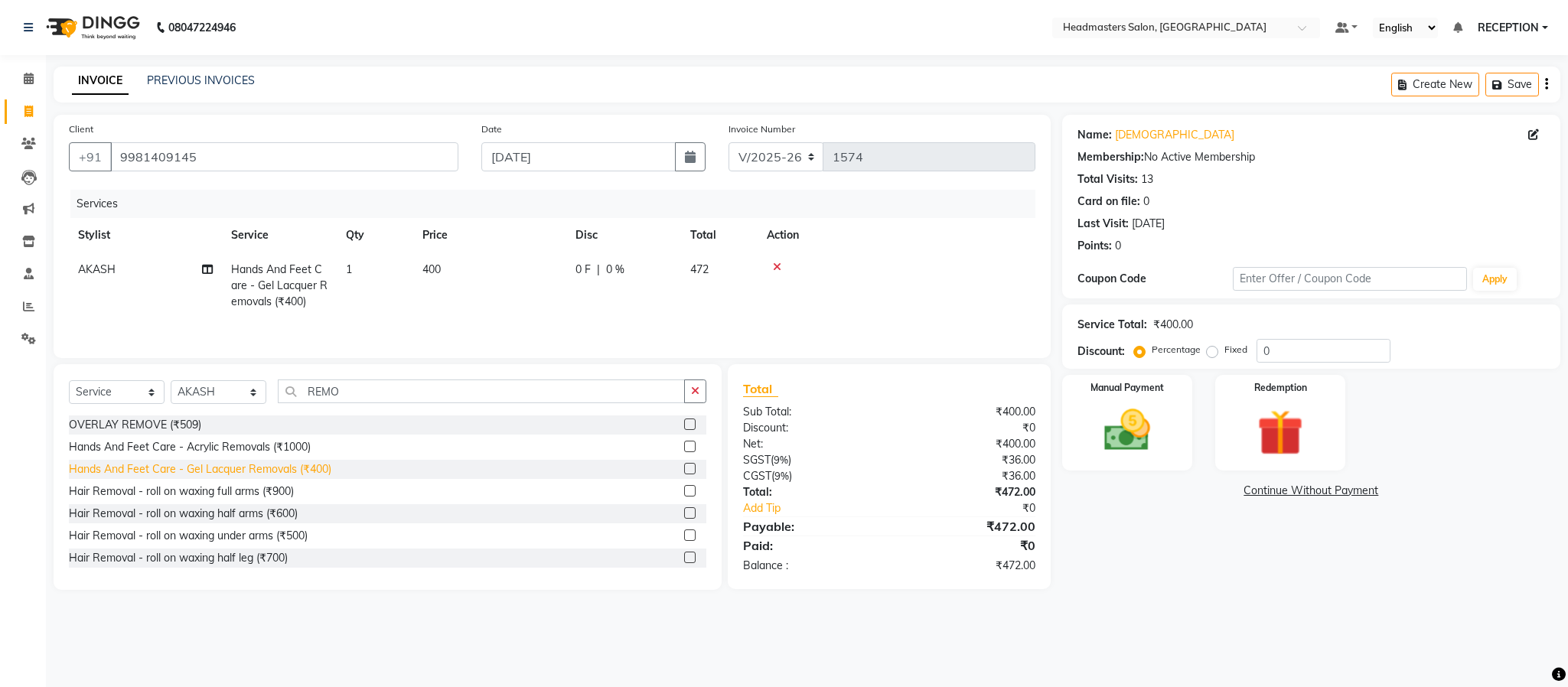
click at [267, 469] on div "Hands And Feet Care - Gel Lacquer Removals (₹400)" at bounding box center [200, 469] width 262 height 16
checkbox input "false"
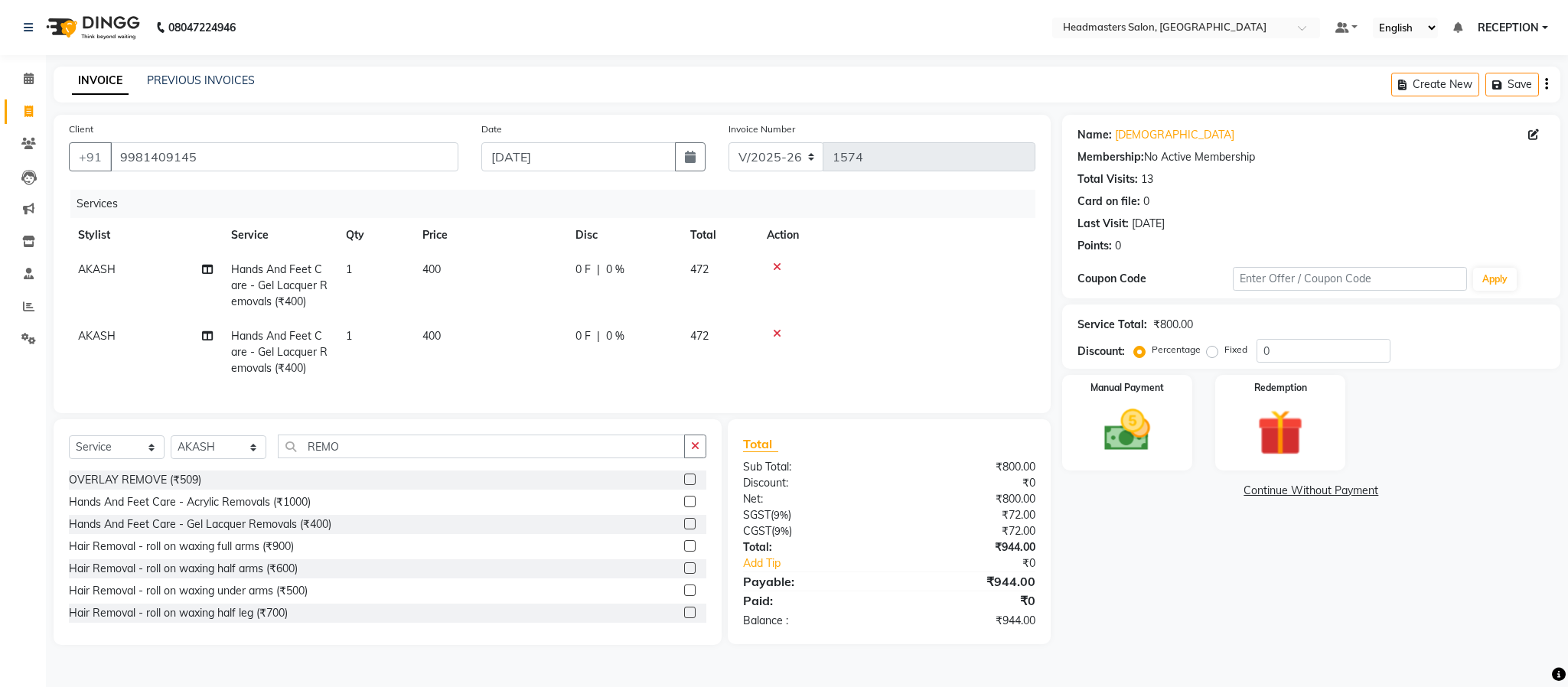
click at [775, 331] on icon at bounding box center [778, 334] width 9 height 10
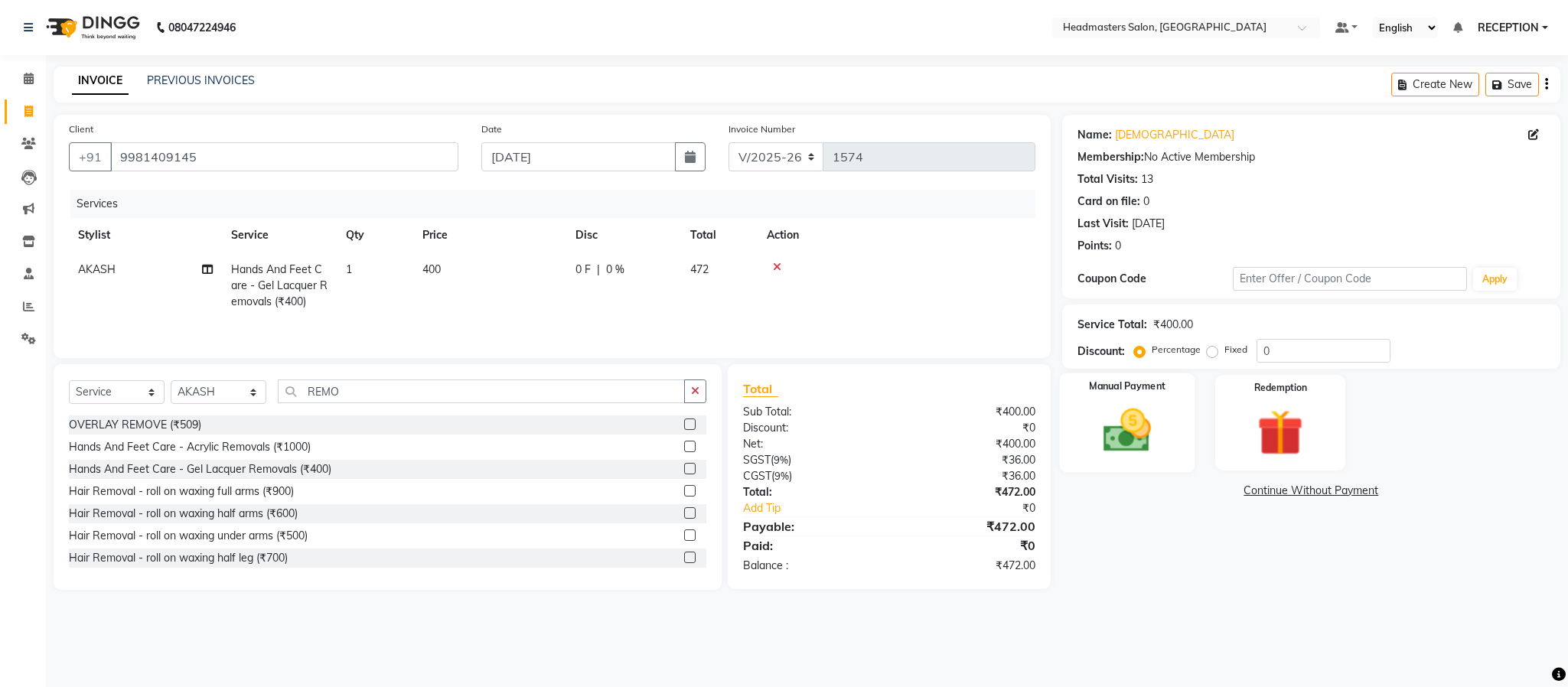
click at [1137, 420] on img at bounding box center [1127, 431] width 78 height 55
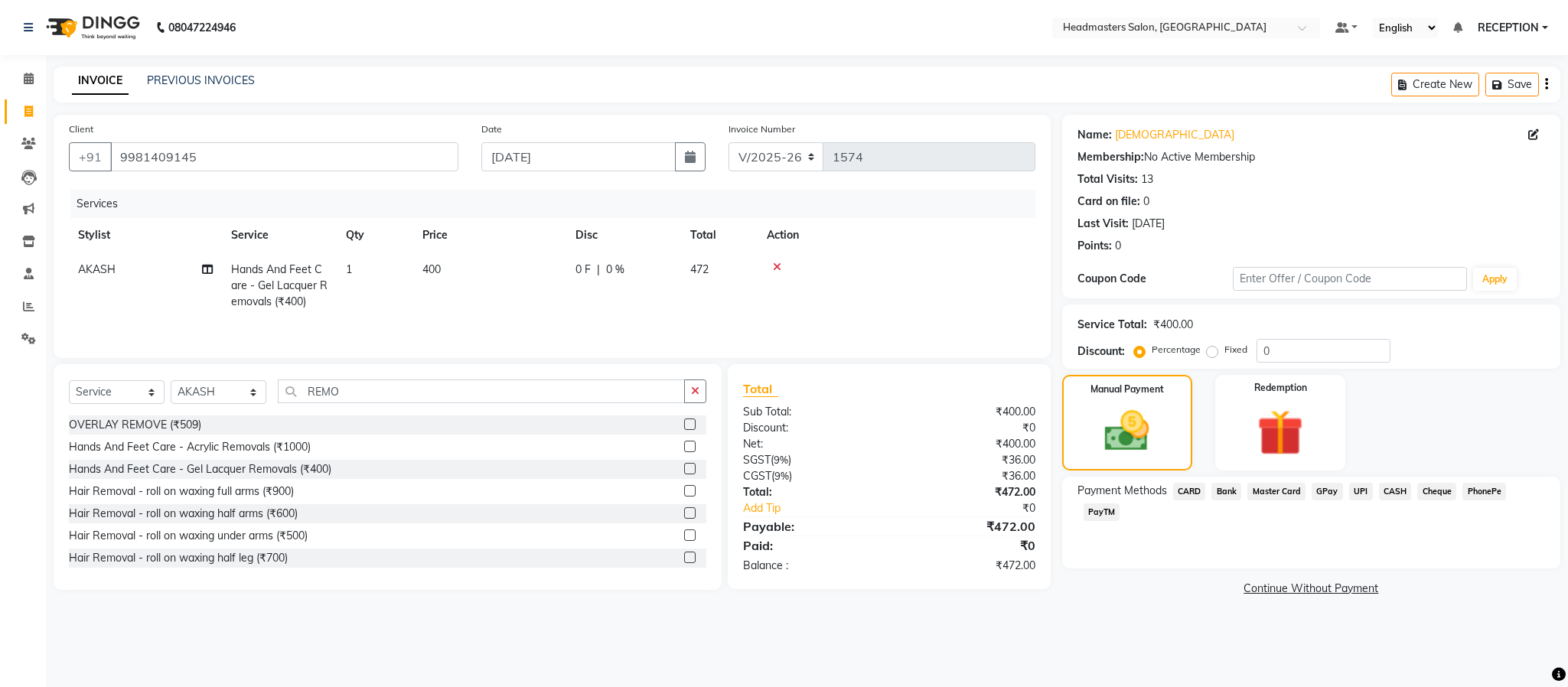
click at [1397, 488] on span "CASH" at bounding box center [1396, 492] width 33 height 17
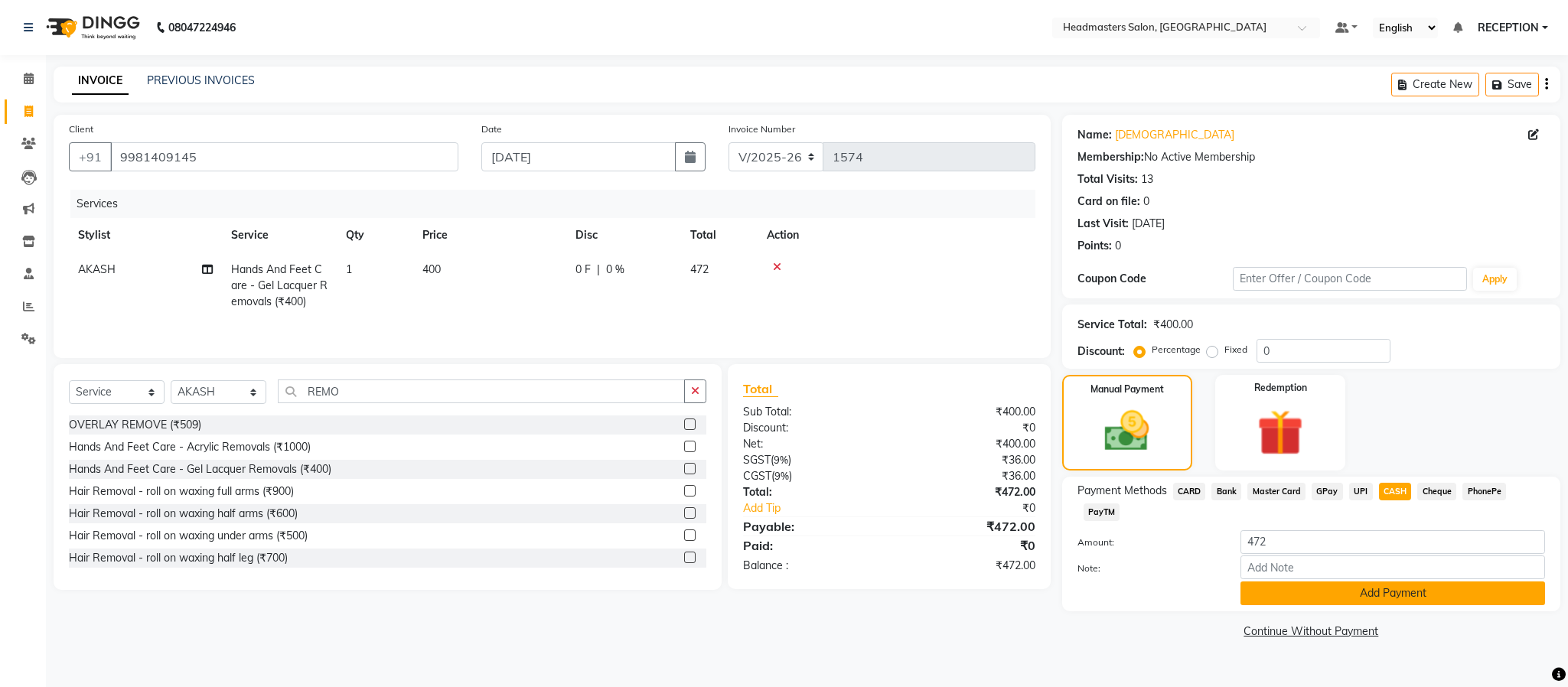
click at [1367, 594] on button "Add Payment" at bounding box center [1393, 593] width 304 height 24
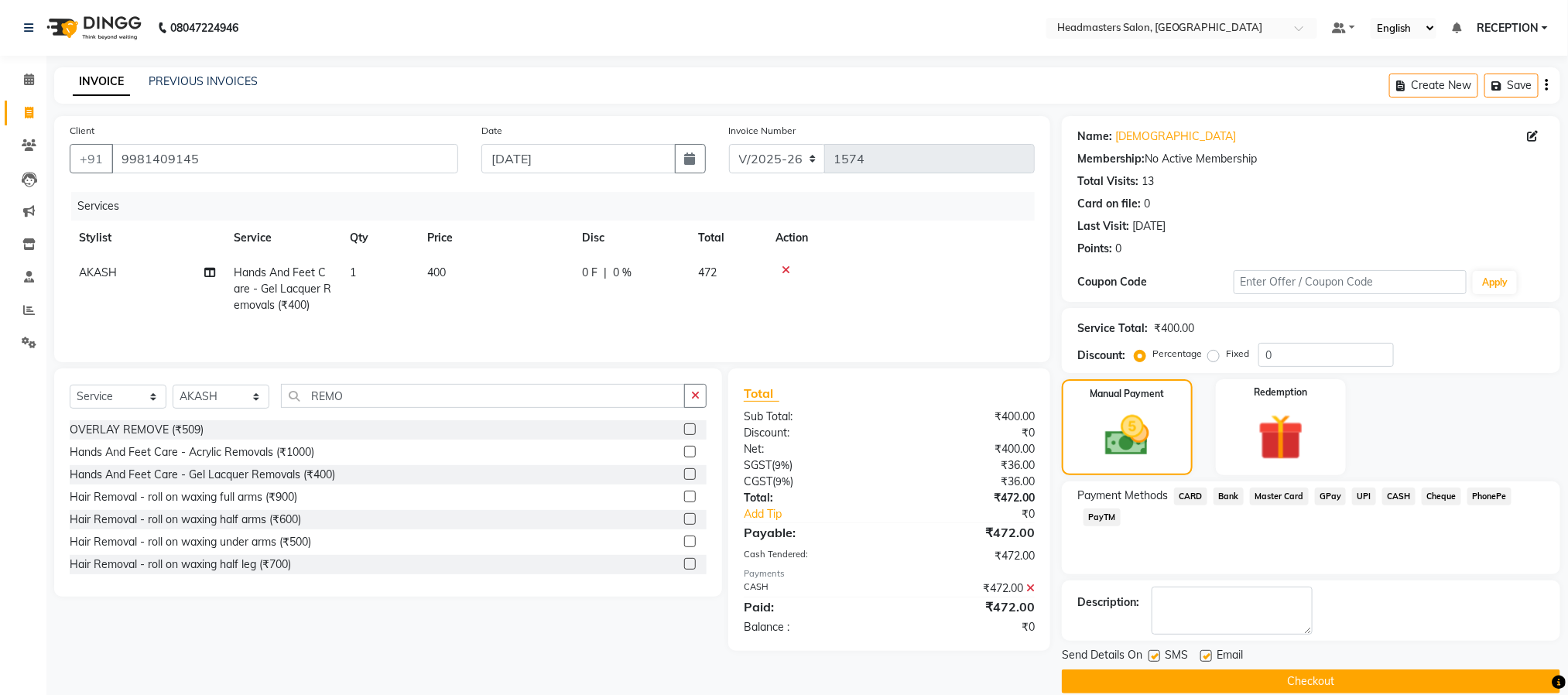
click at [1317, 685] on button "Checkout" at bounding box center [1311, 682] width 498 height 24
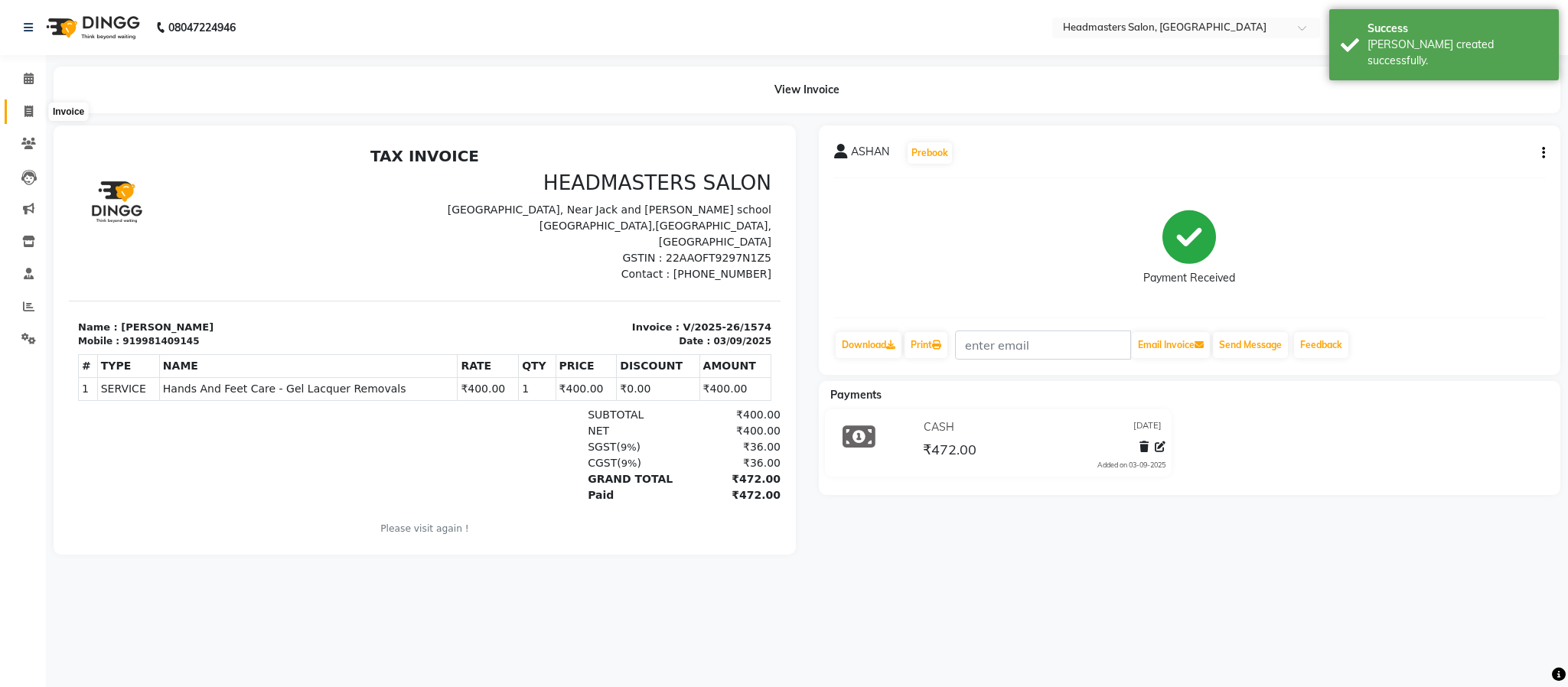
click at [28, 117] on span at bounding box center [28, 112] width 27 height 17
select select "service"
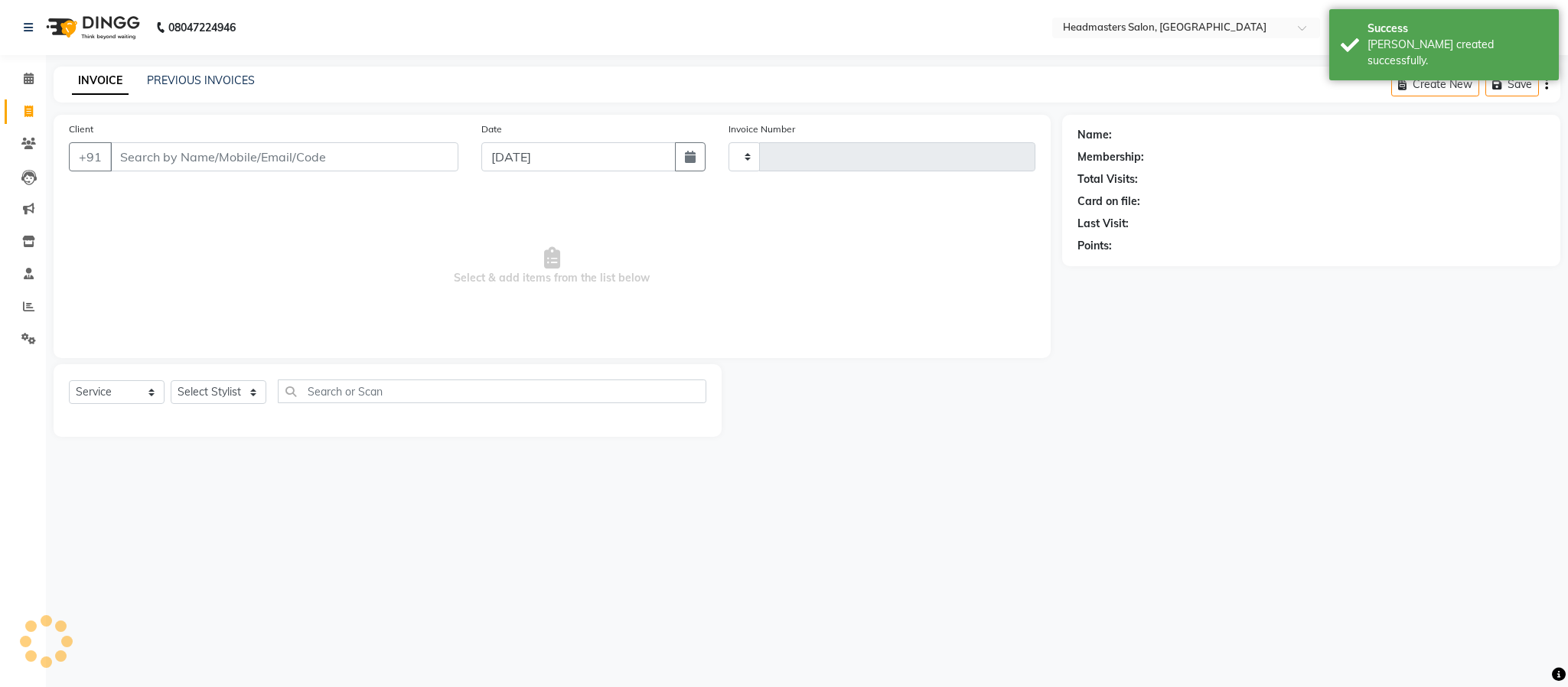
type input "1575"
select select "3454"
click at [212, 77] on link "PREVIOUS INVOICES" at bounding box center [200, 80] width 108 height 14
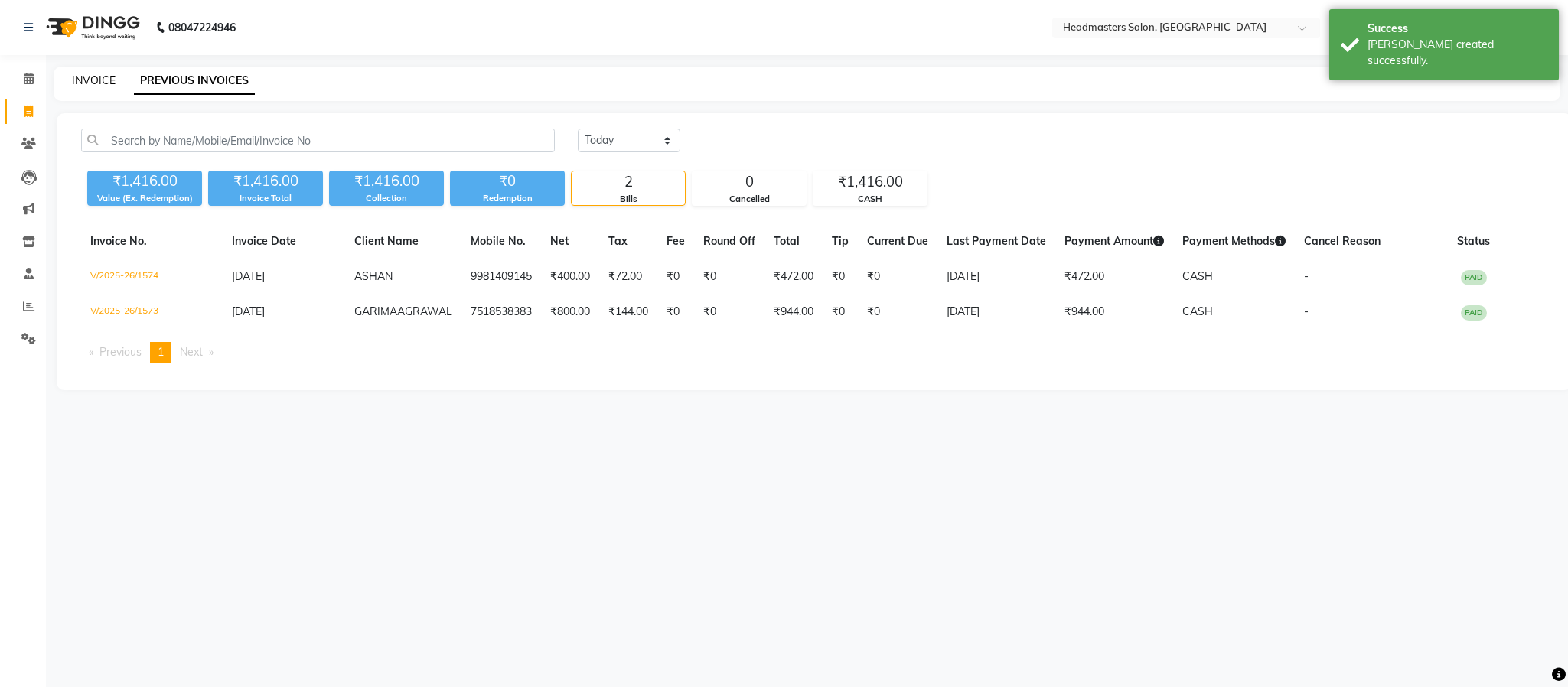
click at [106, 85] on link "INVOICE" at bounding box center [94, 80] width 44 height 14
select select "3454"
select select "service"
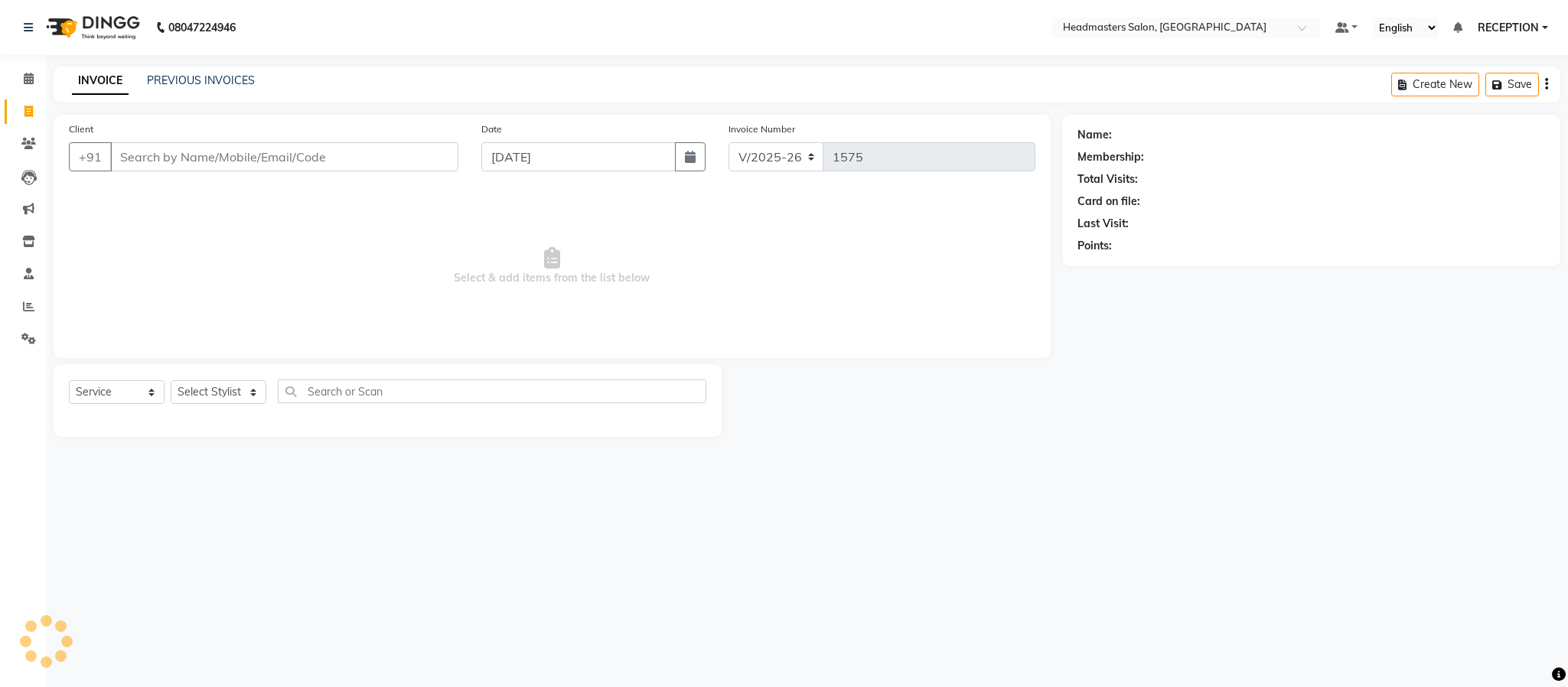
click at [655, 477] on div "08047224946 Select Location × Headmasters Salon, Shankar Nagar Default Panel My…" at bounding box center [784, 343] width 1568 height 687
click at [234, 81] on link "PREVIOUS INVOICES" at bounding box center [200, 80] width 108 height 14
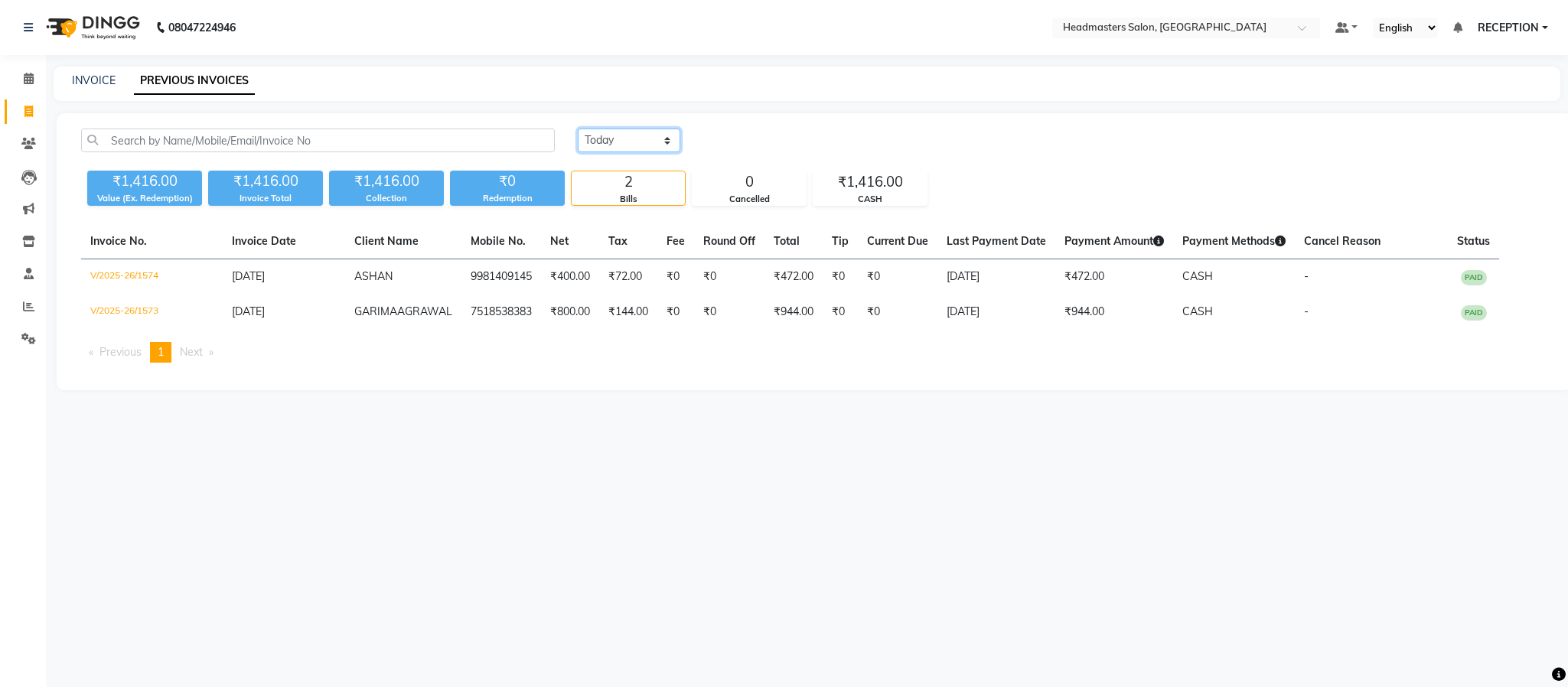
click at [638, 143] on select "[DATE] [DATE] Custom Range" at bounding box center [629, 141] width 102 height 24
select select "[DATE]"
click at [578, 129] on select "[DATE] [DATE] Custom Range" at bounding box center [629, 141] width 102 height 24
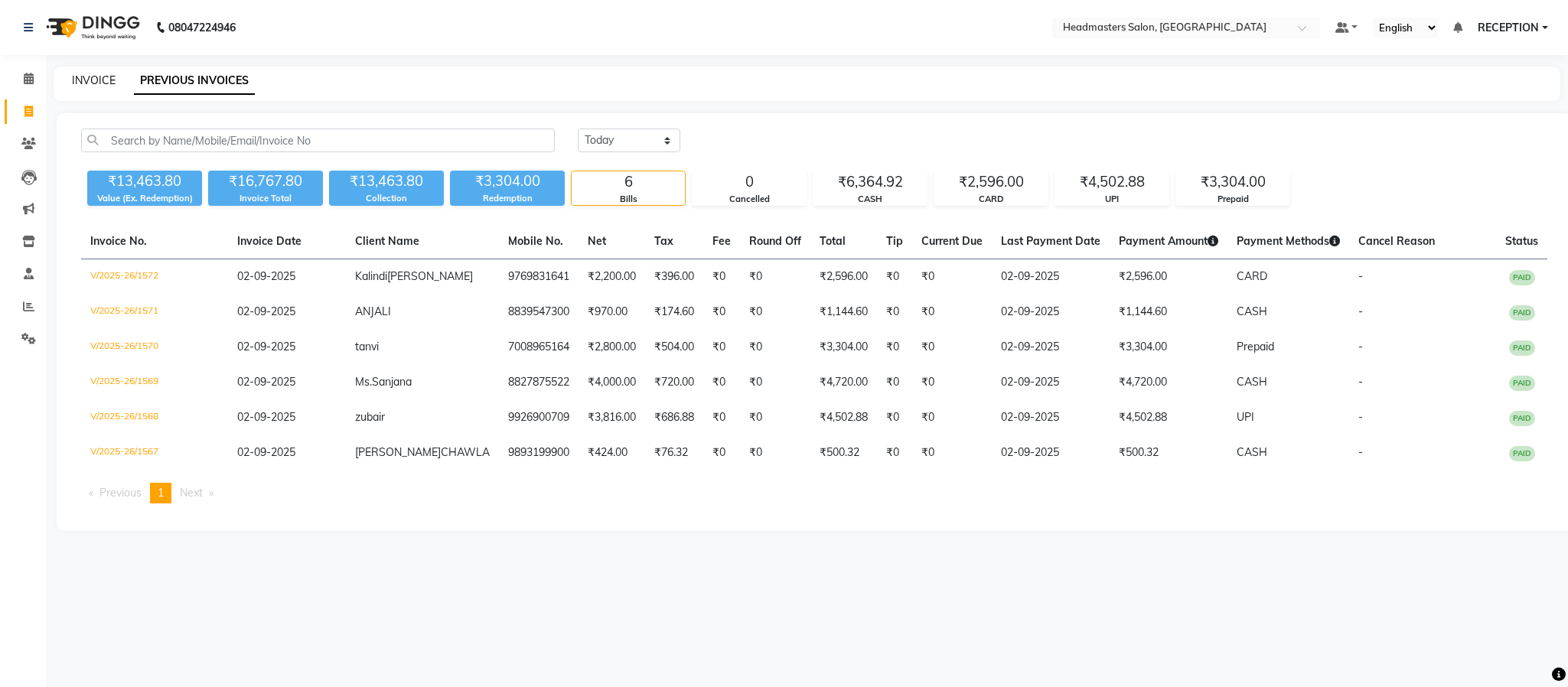
click at [107, 83] on link "INVOICE" at bounding box center [94, 80] width 44 height 14
select select "service"
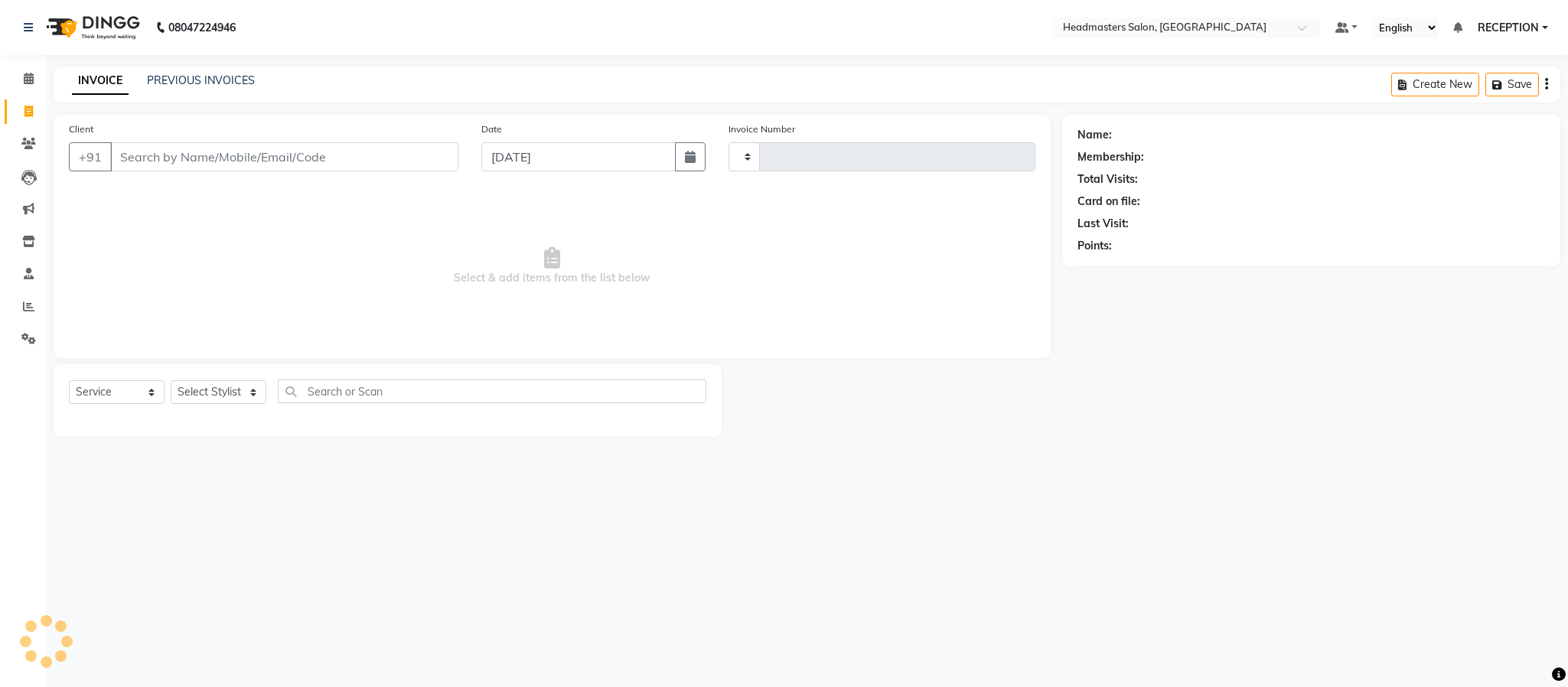
type input "1575"
select select "3454"
click at [218, 389] on select "Select Stylist AKASH [PERSON_NAME] NEHA NEHA SAHU NISHA MANAGER RAHUL RECEPTION…" at bounding box center [218, 392] width 95 height 24
select select "3454"
select select "service"
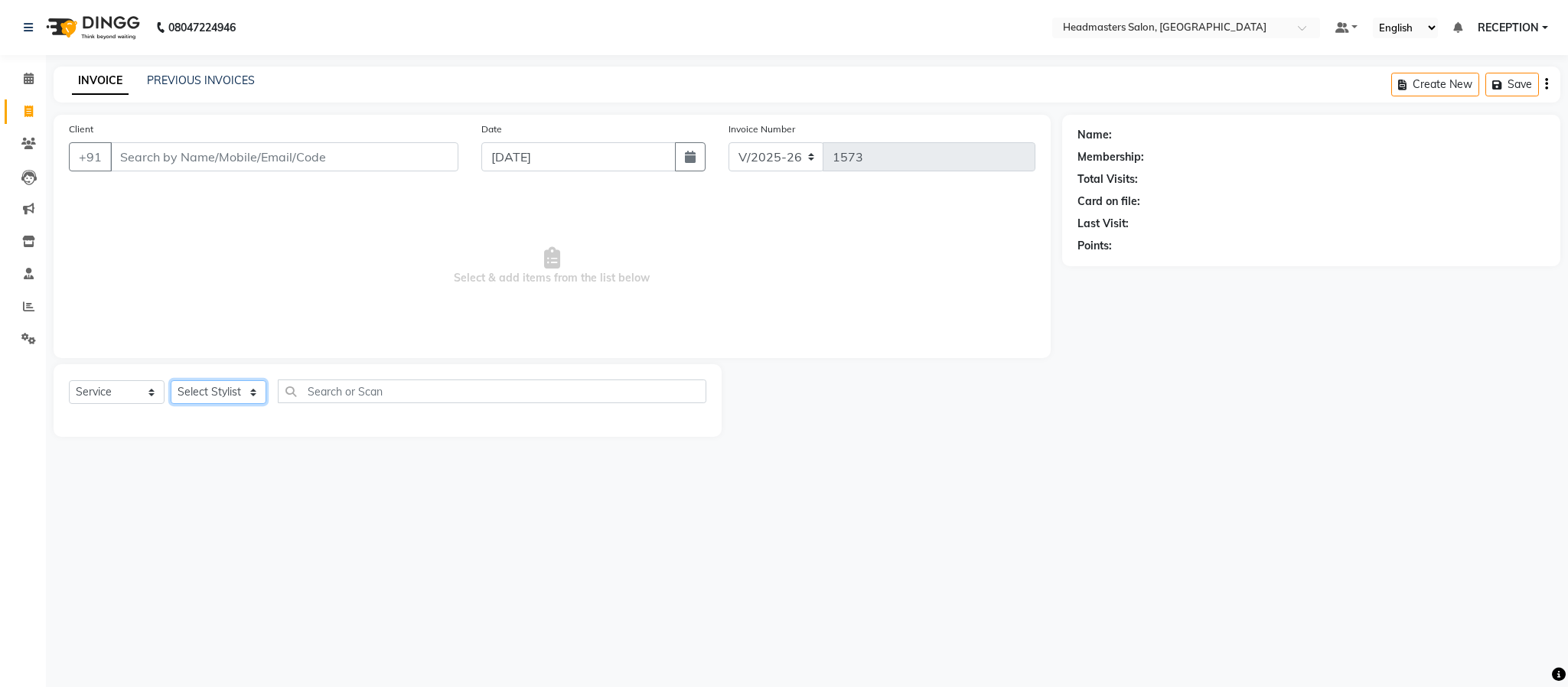
click at [184, 395] on select "Select Stylist AKASH [PERSON_NAME] NEHA NEHA SAHU NISHA MANAGER RAHUL RECEPTION…" at bounding box center [218, 392] width 95 height 24
select select "82635"
click at [170, 381] on select "Select Stylist AKASH [PERSON_NAME] NEHA NEHA SAHU NISHA MANAGER RAHUL RECEPTION…" at bounding box center [218, 392] width 95 height 24
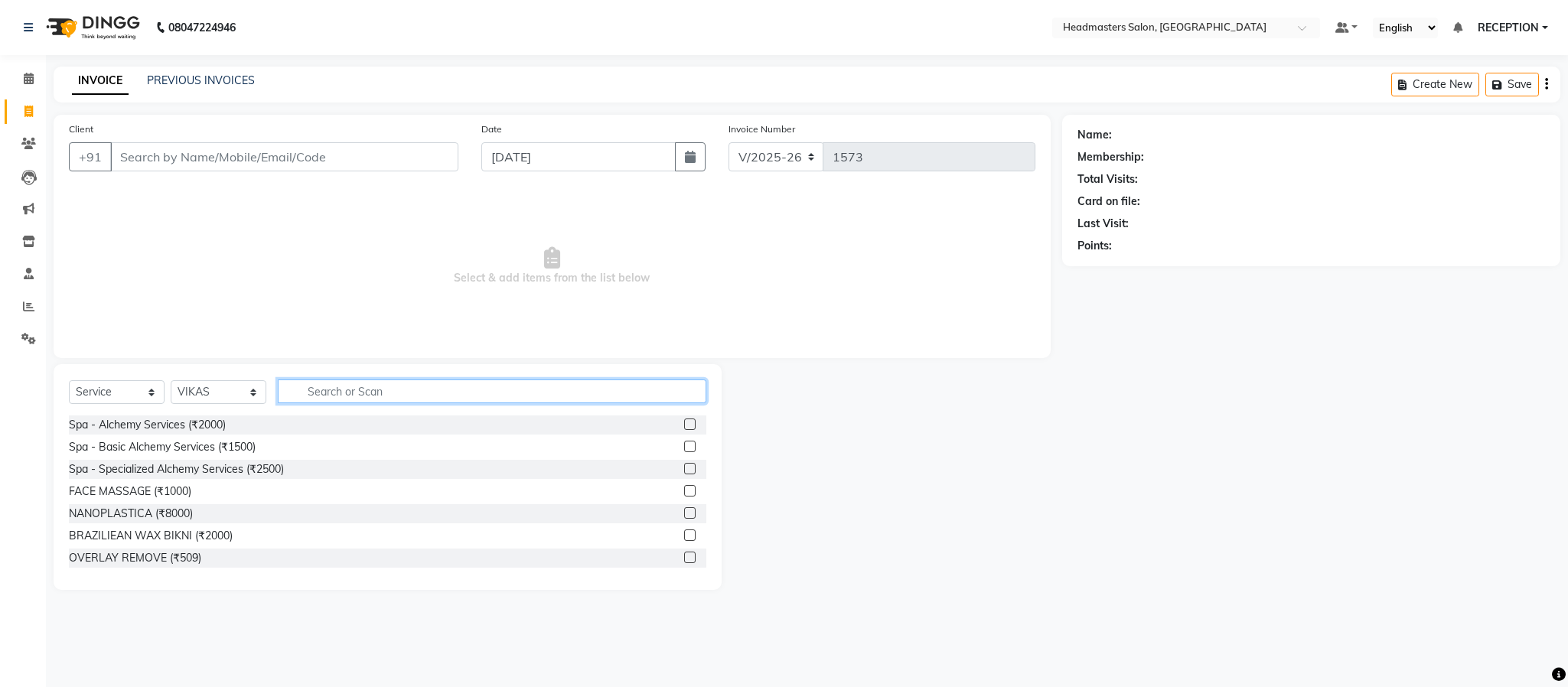
click at [366, 386] on input "text" at bounding box center [492, 391] width 428 height 24
type input "HAIR CUT"
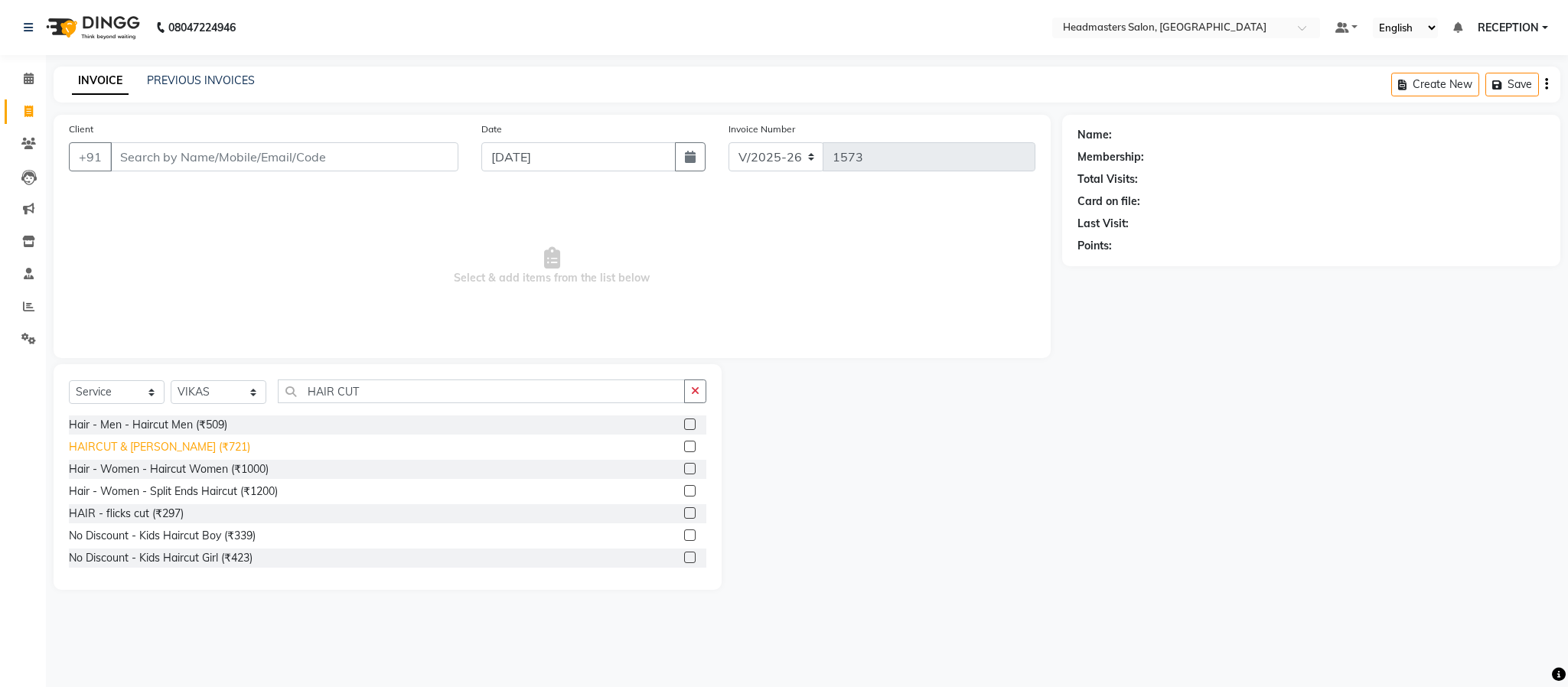
click at [118, 441] on div "HAIRCUT & [PERSON_NAME] (₹721)" at bounding box center [159, 447] width 181 height 16
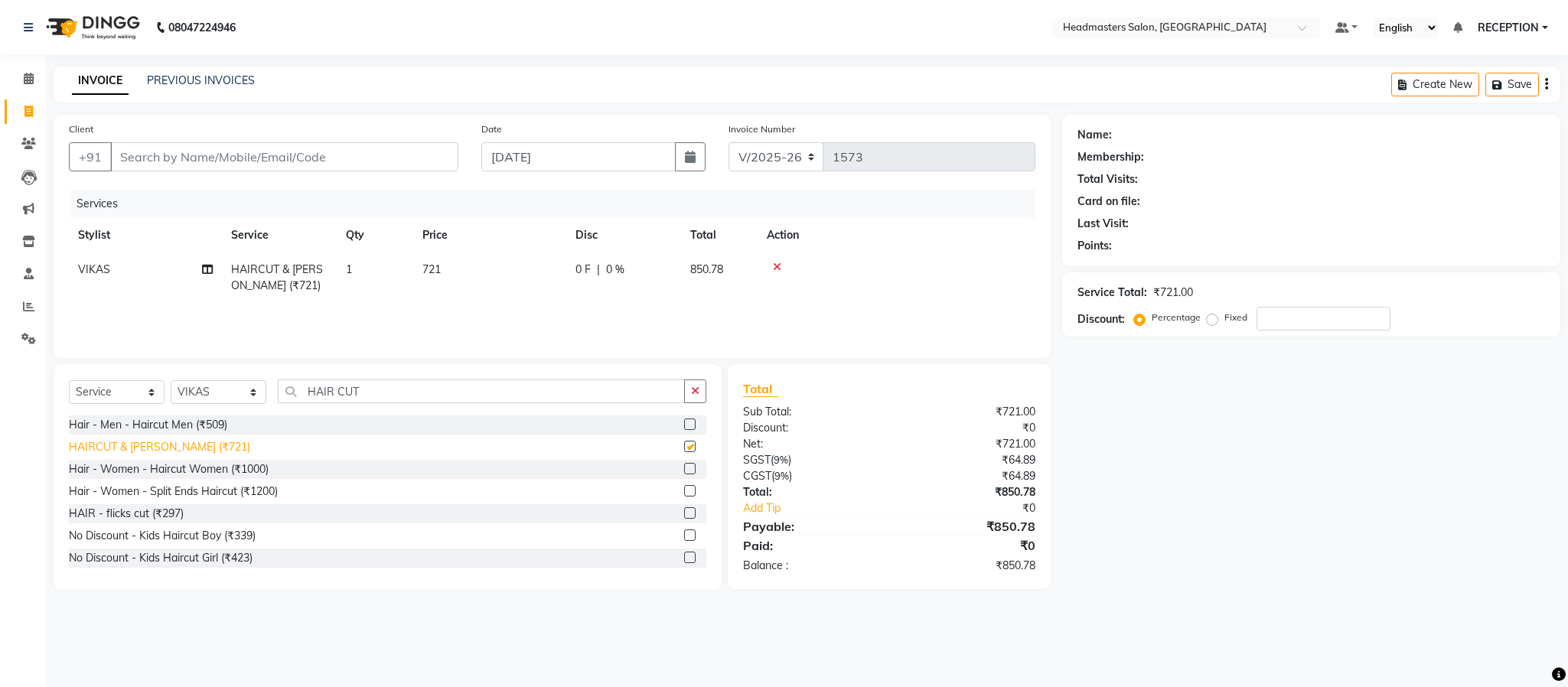
checkbox input "false"
click at [275, 163] on input "Client" at bounding box center [284, 157] width 348 height 29
type input "P"
type input "0"
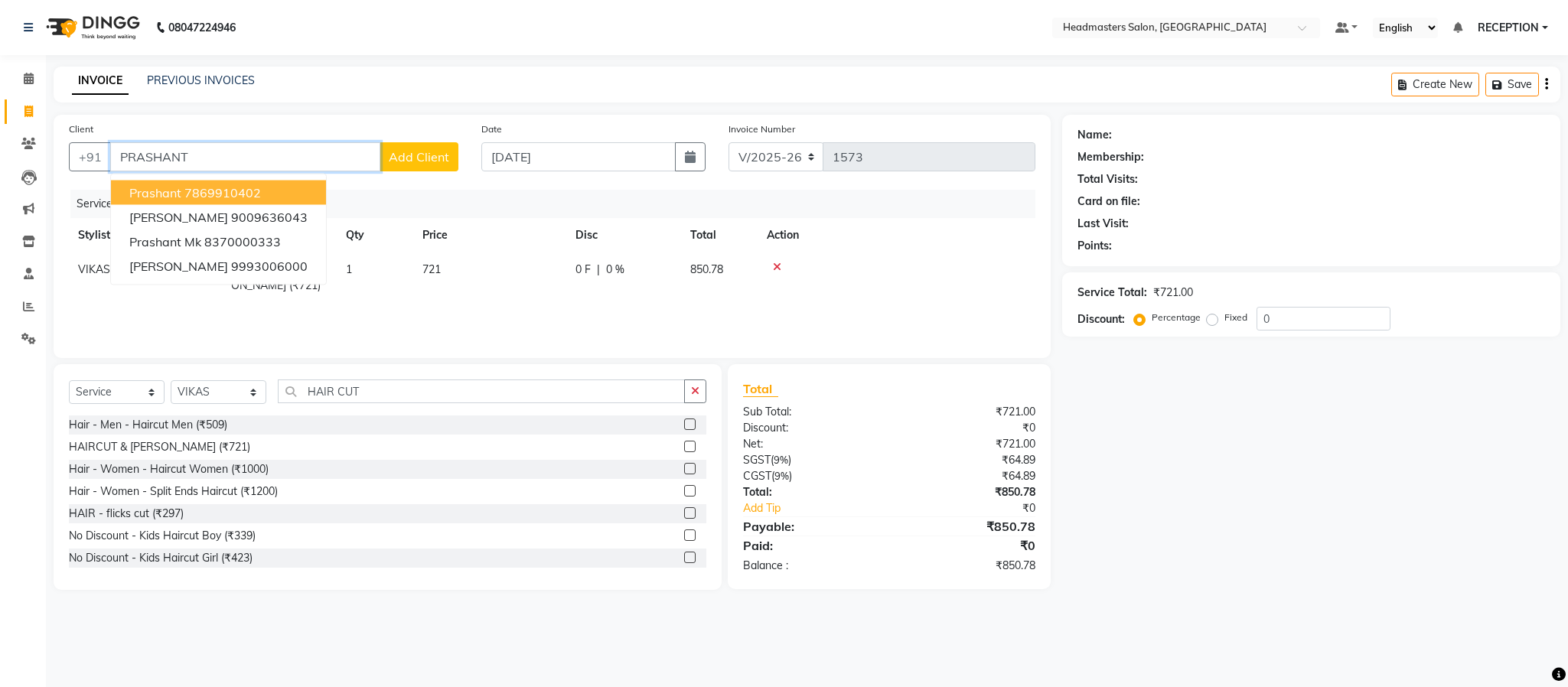
click at [200, 188] on ngb-highlight "7869910402" at bounding box center [222, 193] width 77 height 15
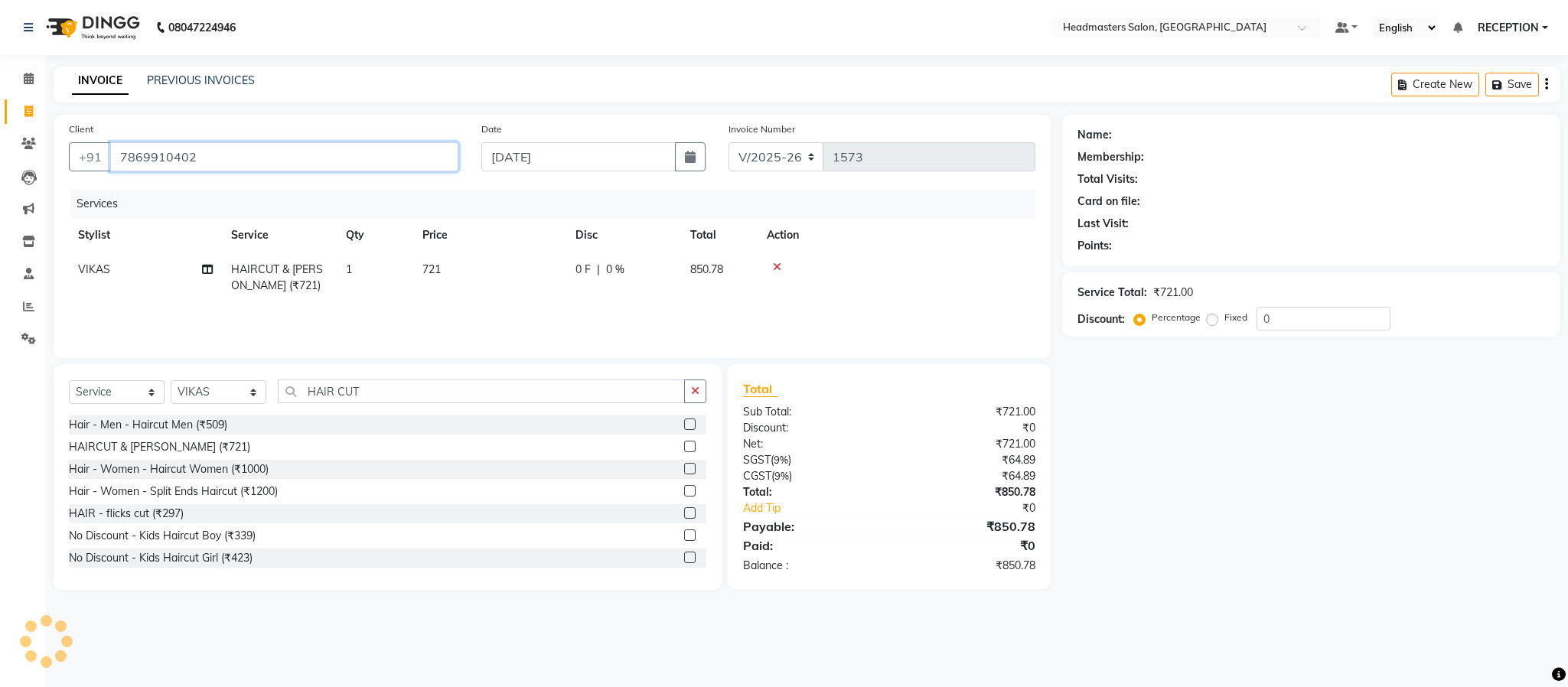
type input "7869910402"
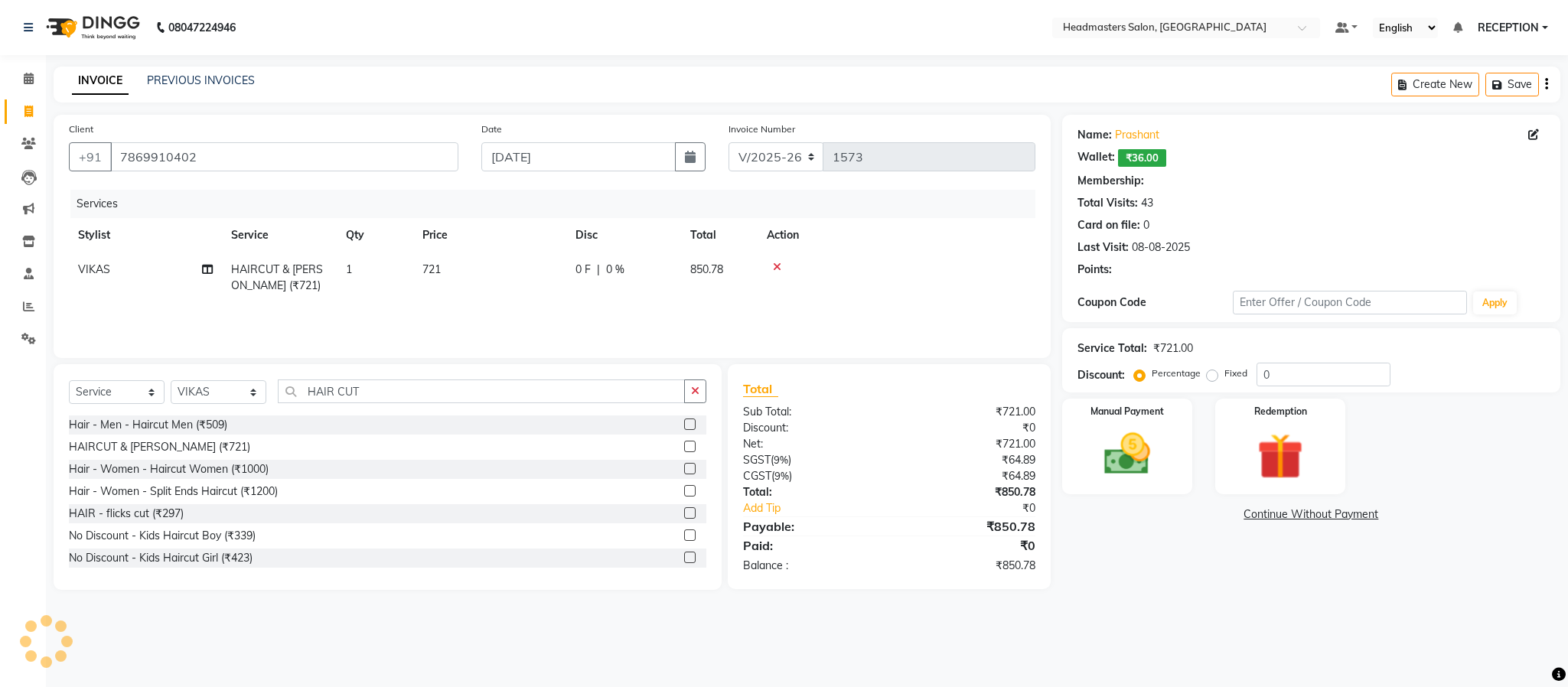
select select "1: Object"
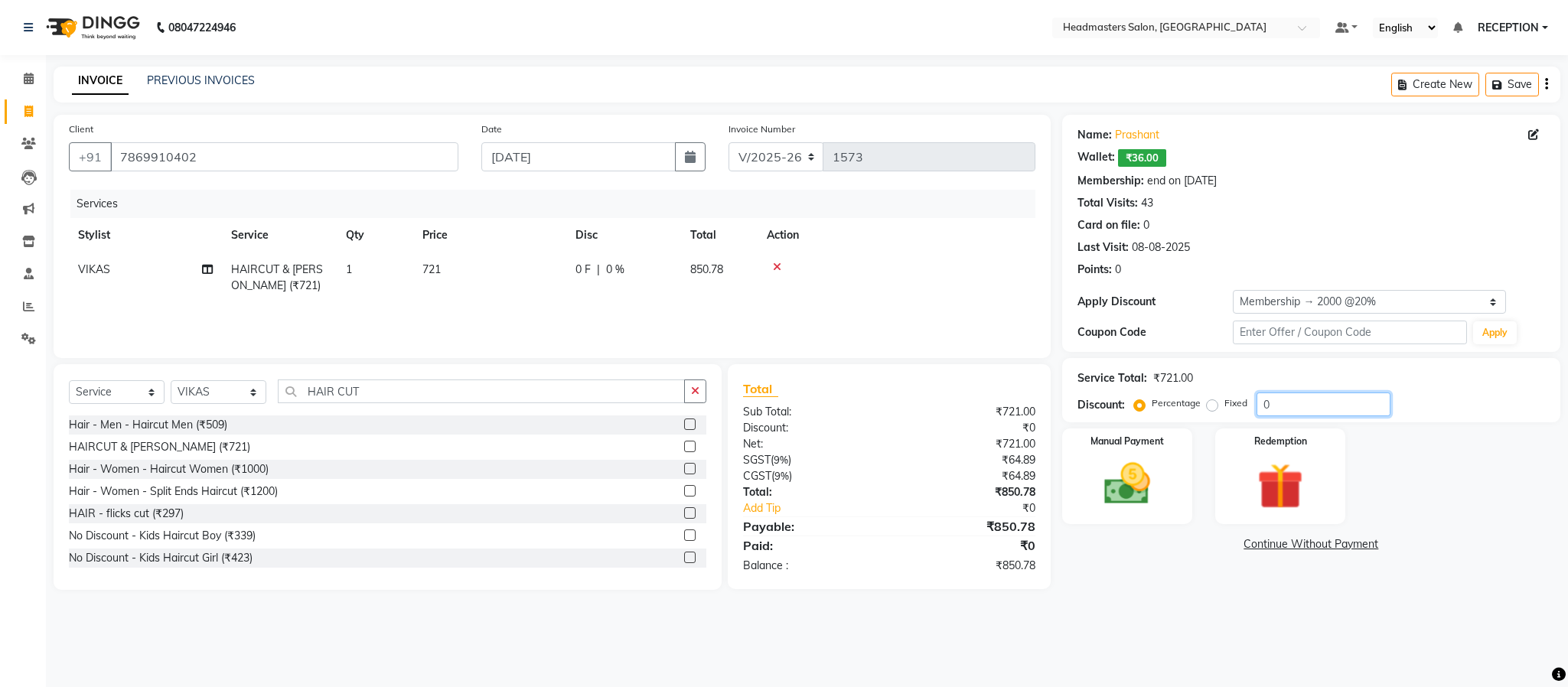
click at [1297, 400] on input "0" at bounding box center [1324, 405] width 134 height 24
type input "20"
click at [1426, 441] on div "Manual Payment Redemption" at bounding box center [1312, 475] width 521 height 95
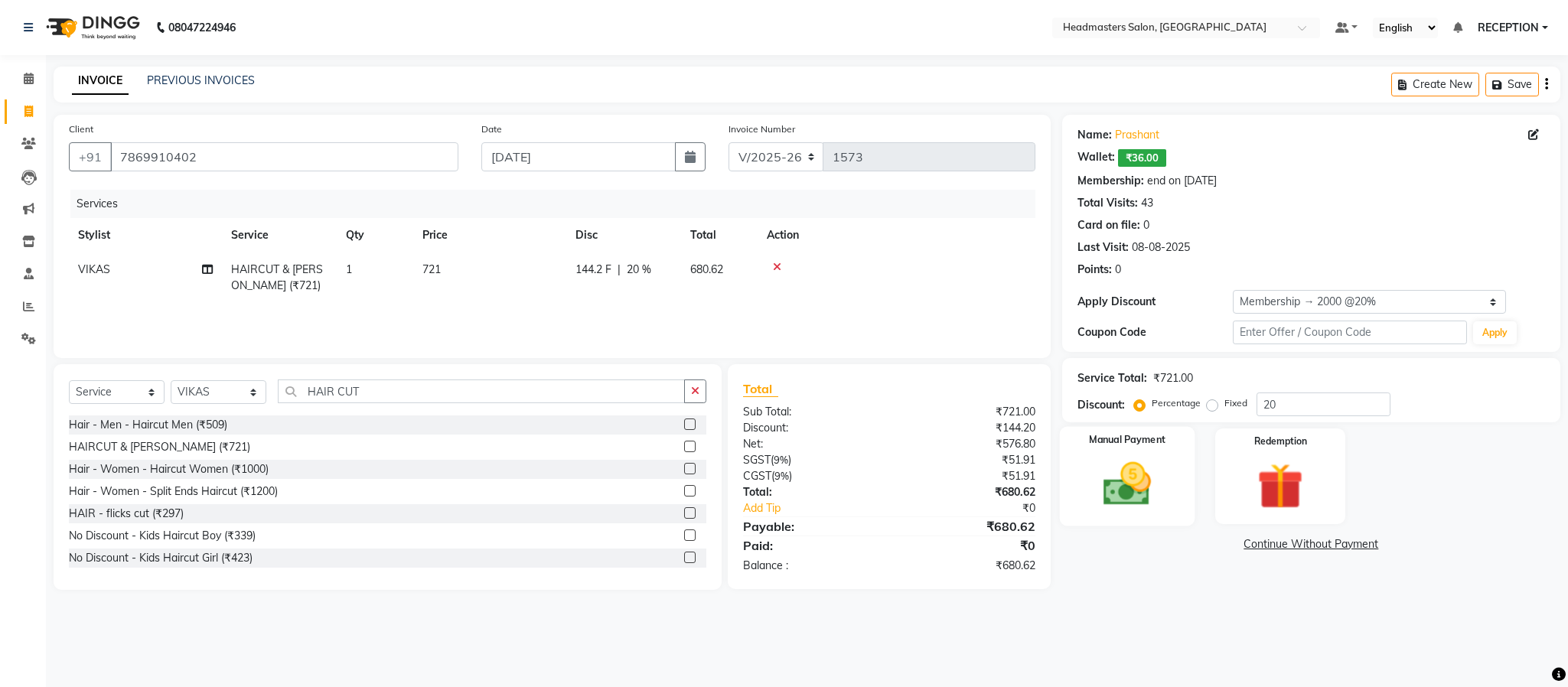
click at [1141, 485] on img at bounding box center [1127, 484] width 78 height 55
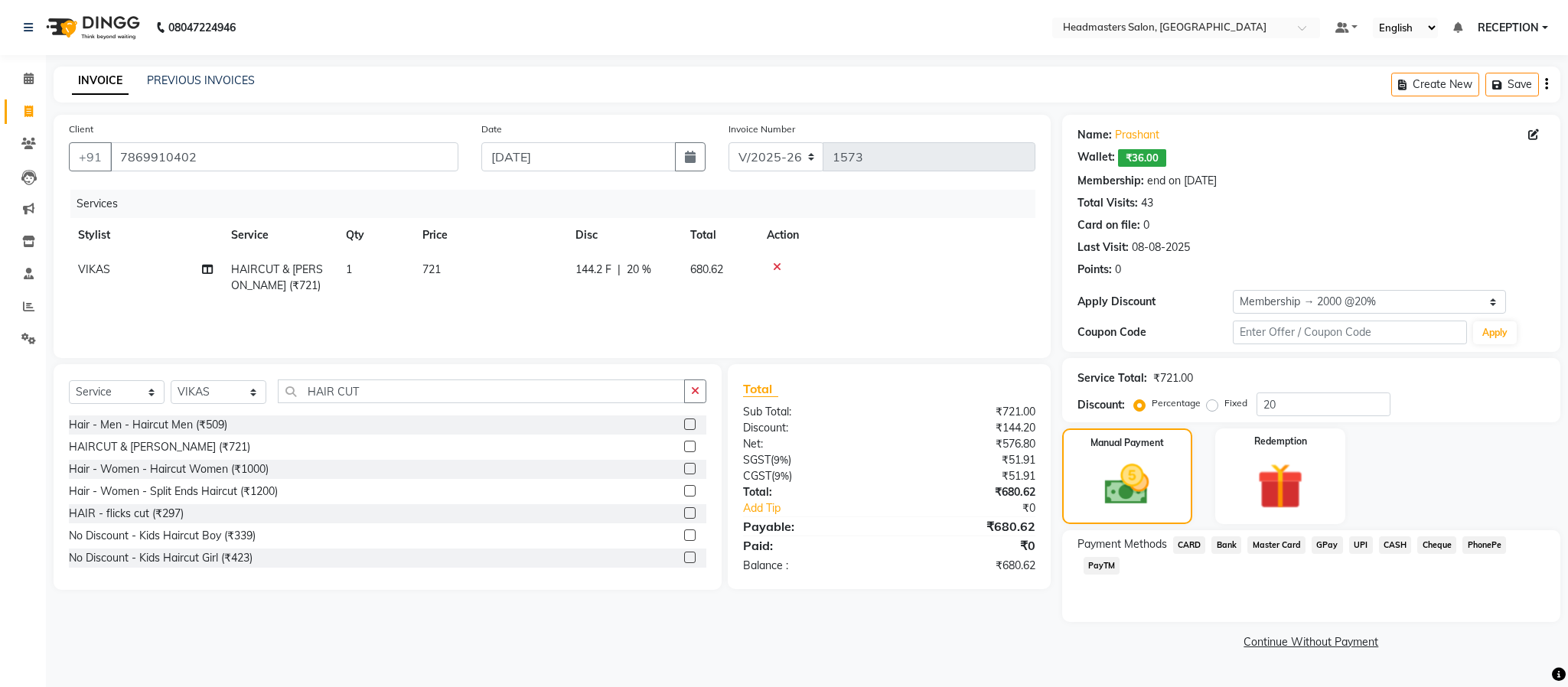
click at [1357, 542] on span "UPI" at bounding box center [1362, 545] width 24 height 17
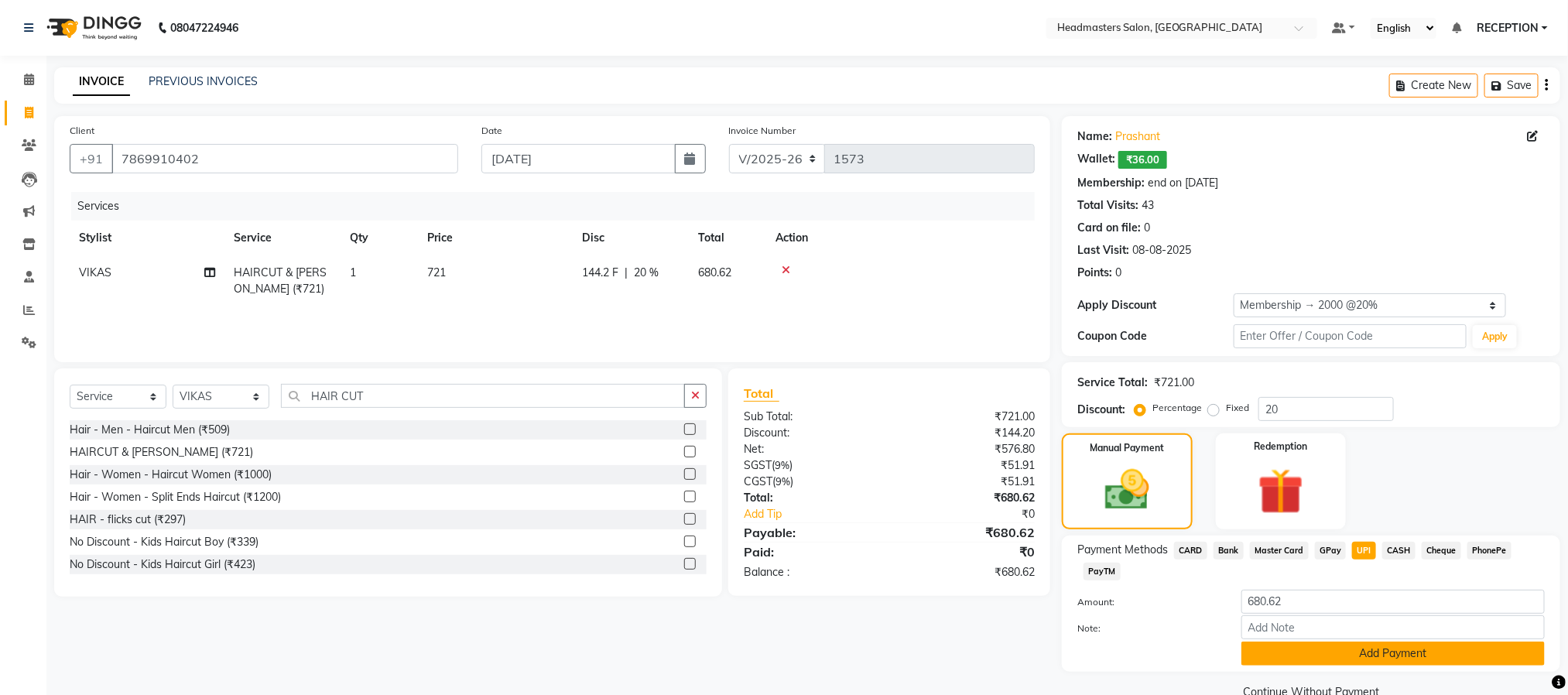
click at [1372, 651] on button "Add Payment" at bounding box center [1392, 654] width 304 height 24
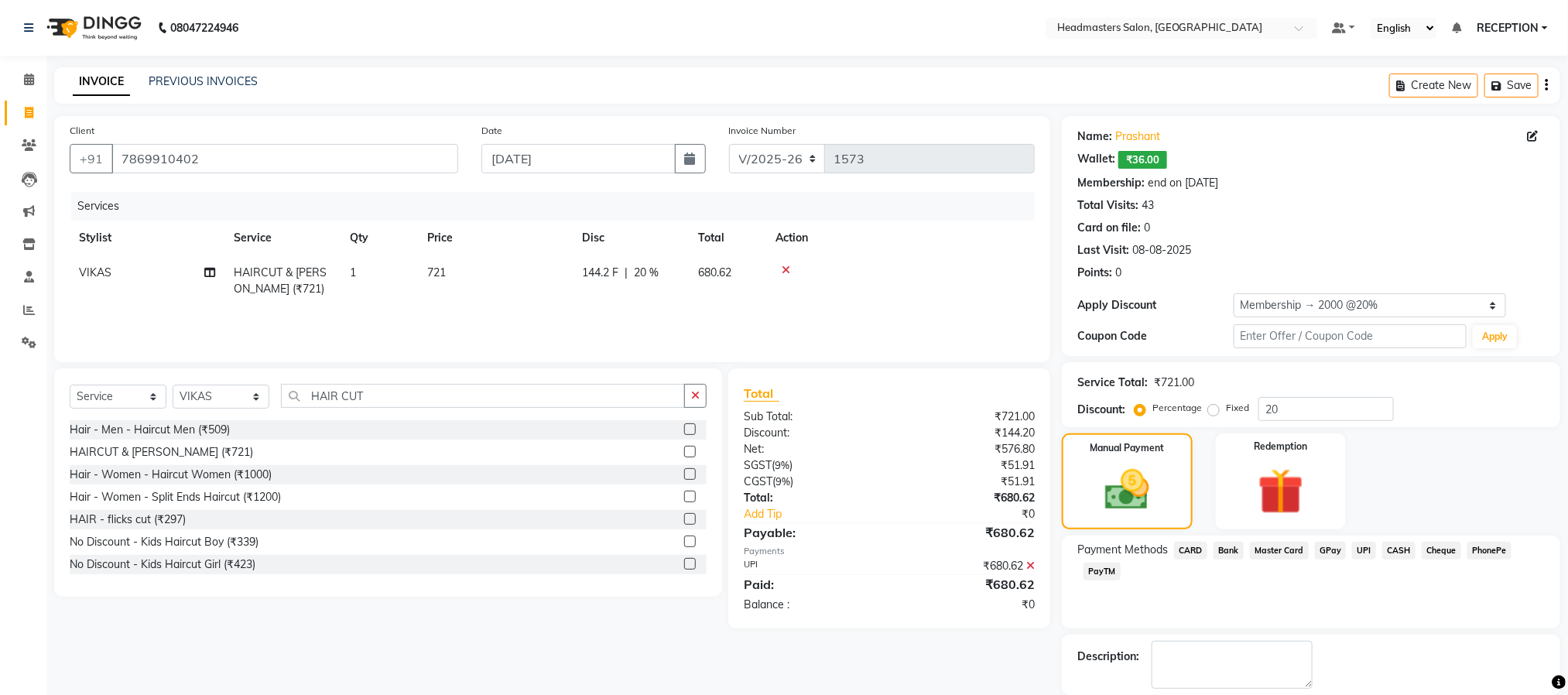
scroll to position [77, 0]
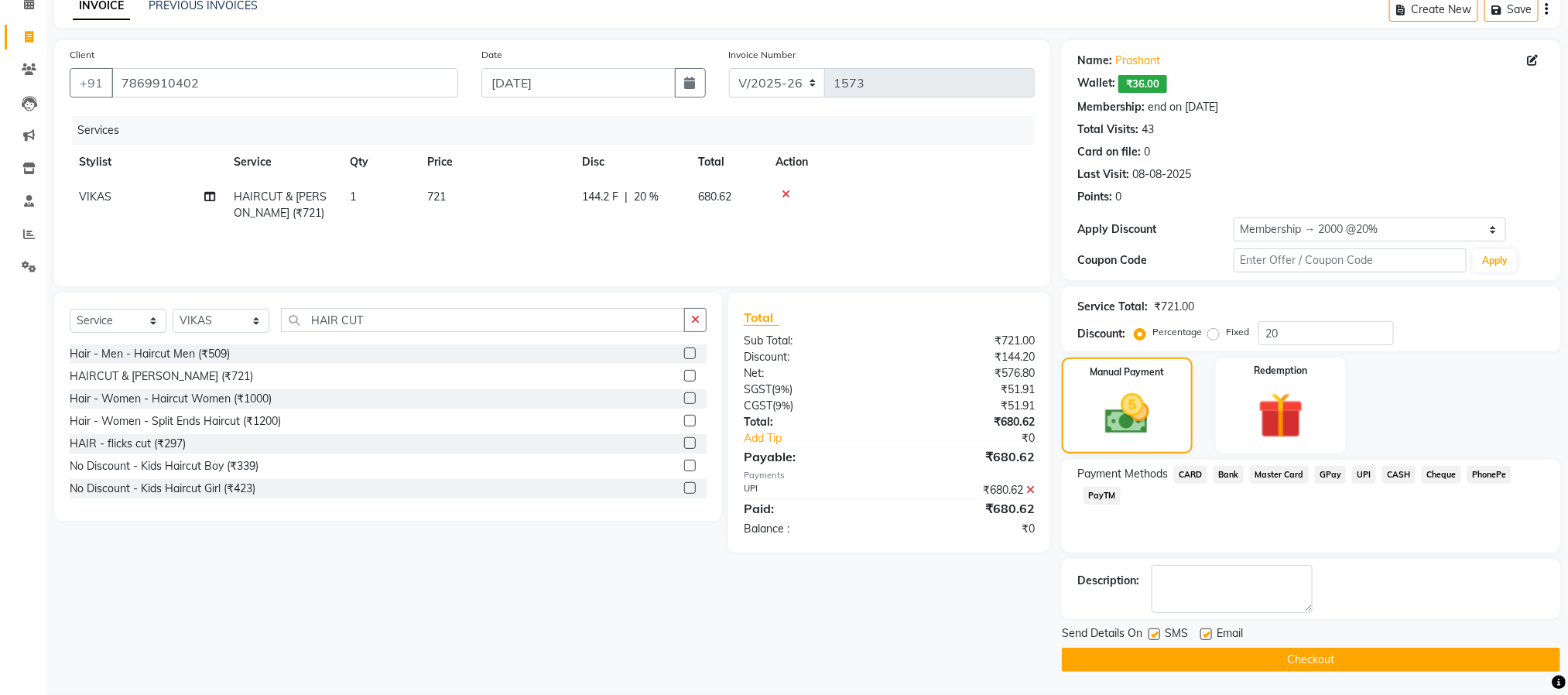
click at [1439, 665] on button "Checkout" at bounding box center [1311, 660] width 498 height 24
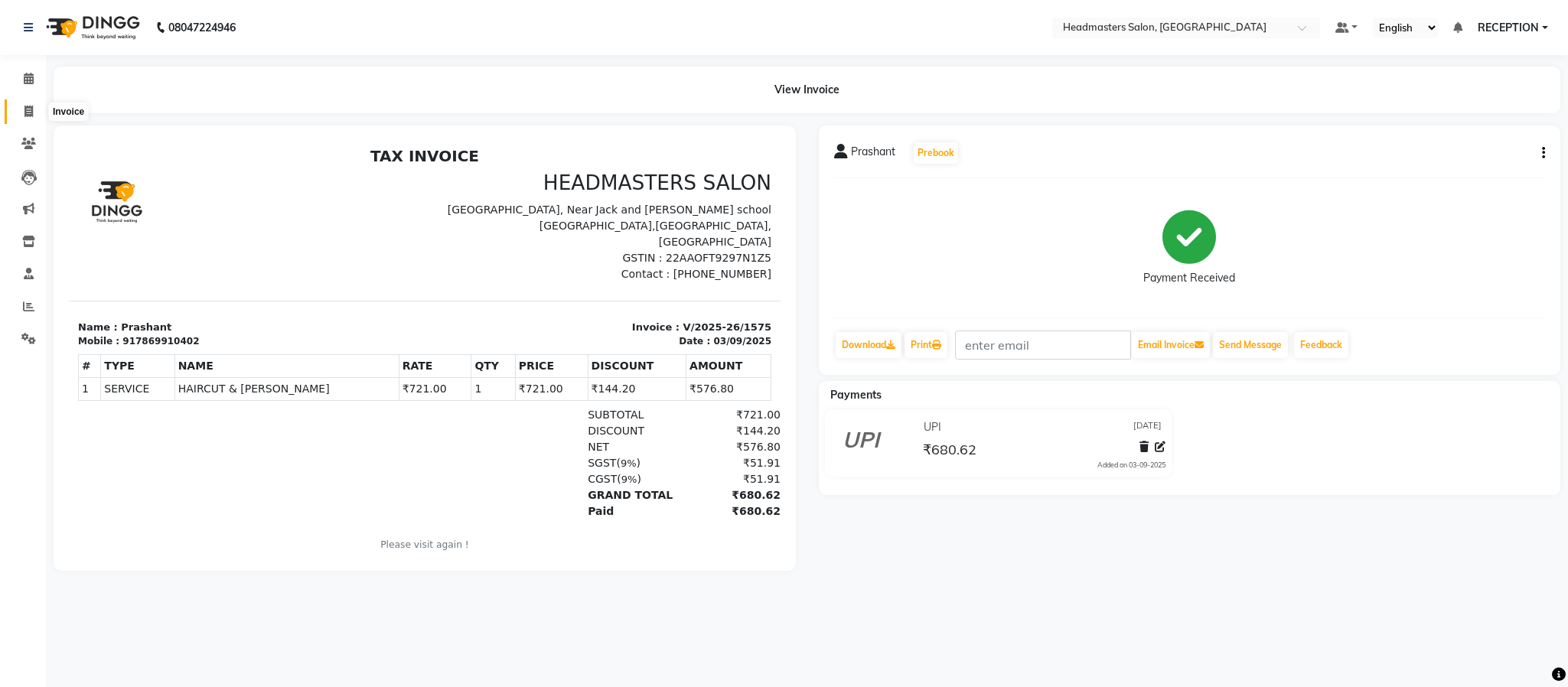
click at [26, 107] on icon at bounding box center [28, 111] width 9 height 11
select select "service"
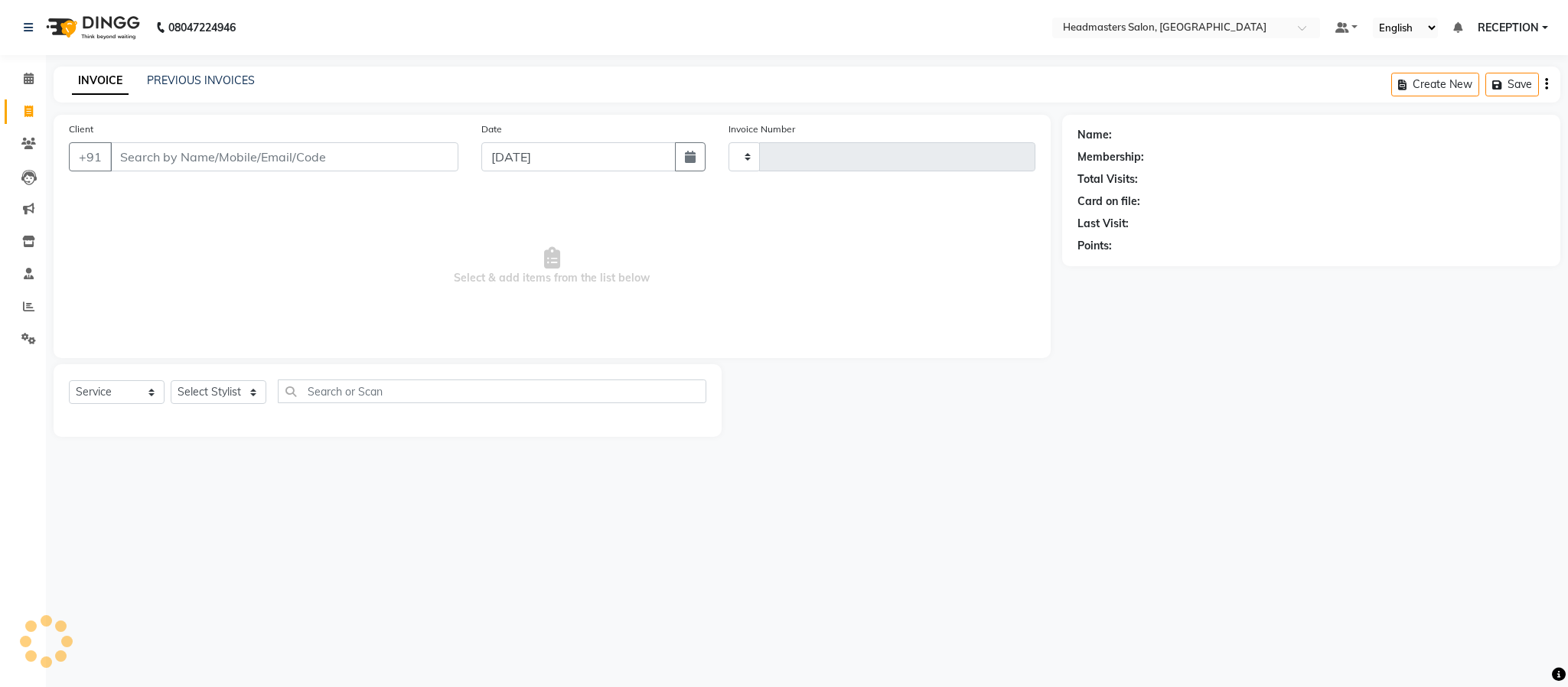
type input "1576"
select select "3454"
select select "service"
click at [246, 78] on link "PREVIOUS INVOICES" at bounding box center [200, 80] width 108 height 14
